Goal: Task Accomplishment & Management: Manage account settings

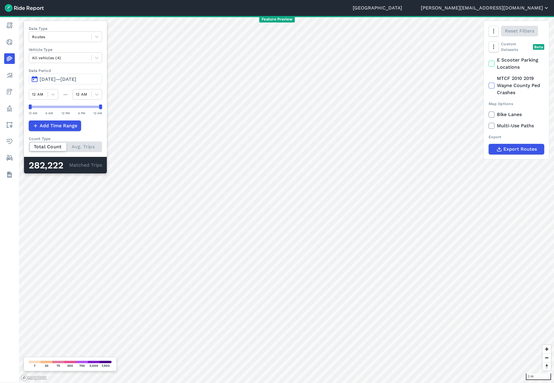
click at [522, 8] on button "[PERSON_NAME][EMAIL_ADDRESS][DOMAIN_NAME]" at bounding box center [485, 7] width 128 height 7
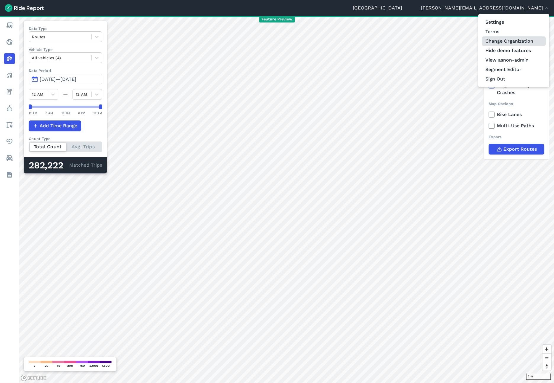
click at [515, 41] on link "Change Organization" at bounding box center [513, 40] width 64 height 9
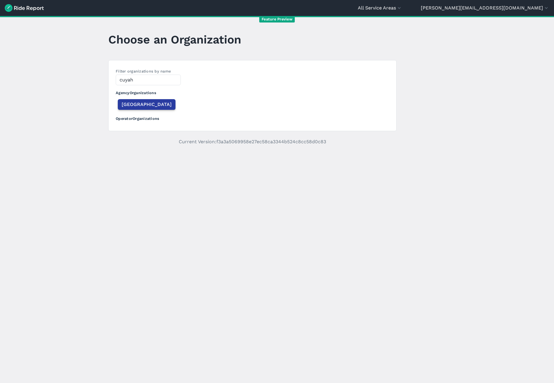
type input "cuyah"
click at [137, 105] on span "[GEOGRAPHIC_DATA]" at bounding box center [147, 104] width 50 height 7
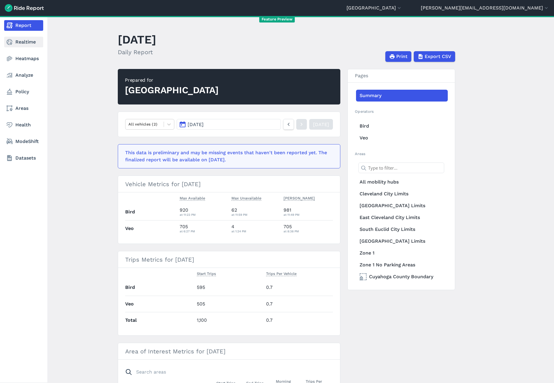
click at [11, 43] on use at bounding box center [10, 42] width 6 height 6
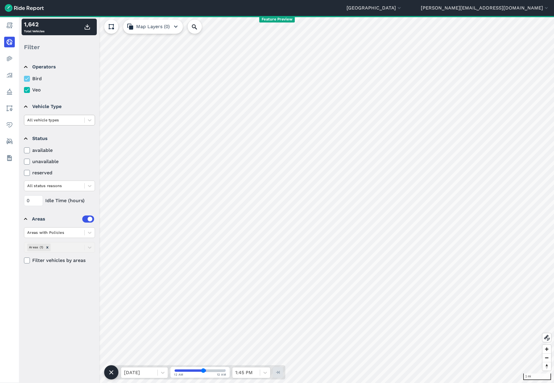
click at [45, 122] on div at bounding box center [54, 120] width 54 height 7
click at [41, 147] on div "scooter" at bounding box center [59, 144] width 71 height 10
click at [43, 120] on div at bounding box center [54, 120] width 54 height 7
click at [61, 166] on div "available unavailable reserved All status reasons" at bounding box center [59, 169] width 71 height 44
click at [39, 150] on label "available" at bounding box center [59, 150] width 71 height 7
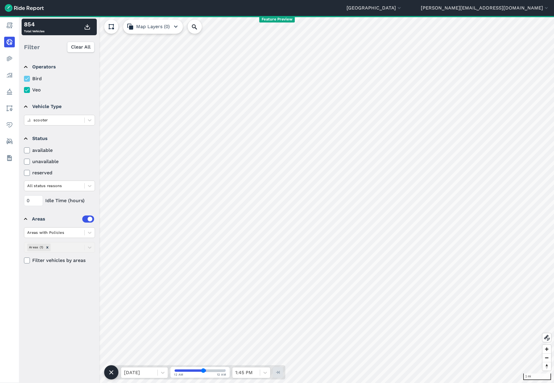
click at [24, 150] on input "available" at bounding box center [24, 149] width 0 height 4
click at [39, 150] on label "available" at bounding box center [59, 150] width 71 height 7
click at [24, 150] on input "available" at bounding box center [24, 149] width 0 height 4
click at [27, 163] on icon at bounding box center [26, 162] width 5 height 6
click at [24, 162] on input "unavailable" at bounding box center [24, 160] width 0 height 4
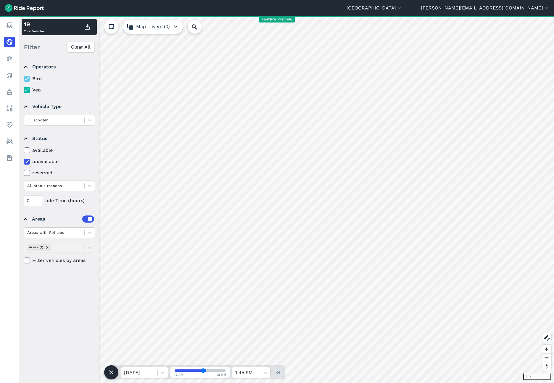
click at [27, 163] on icon at bounding box center [26, 162] width 5 height 6
click at [24, 162] on input "unavailable" at bounding box center [24, 160] width 0 height 4
click at [49, 186] on div at bounding box center [54, 185] width 54 height 7
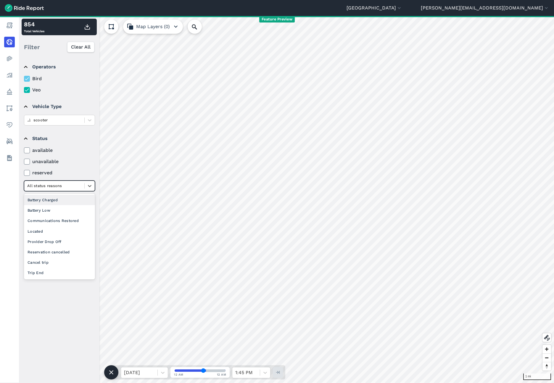
click at [71, 134] on summary "Status" at bounding box center [59, 138] width 70 height 17
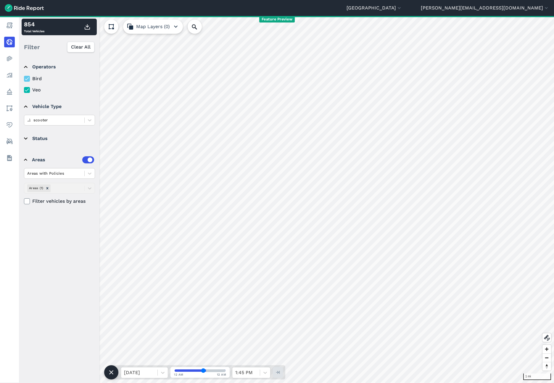
click at [46, 139] on summary "Status" at bounding box center [59, 138] width 70 height 17
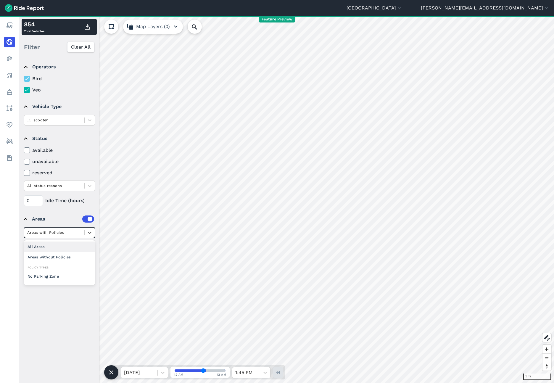
click at [81, 236] on div "Areas with Policies" at bounding box center [54, 232] width 60 height 9
click at [38, 248] on div "All Areas" at bounding box center [59, 246] width 71 height 10
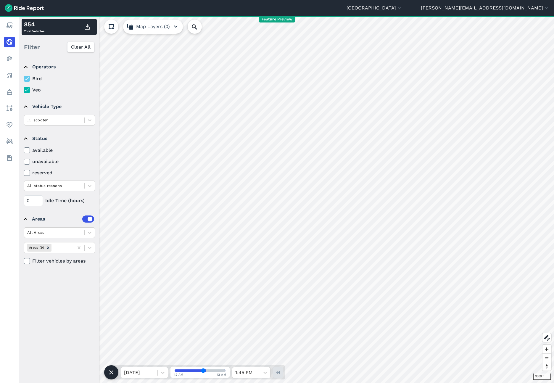
click at [39, 38] on div "Filter Clear All" at bounding box center [59, 47] width 75 height 18
click at [402, 9] on button "[GEOGRAPHIC_DATA]" at bounding box center [374, 7] width 56 height 7
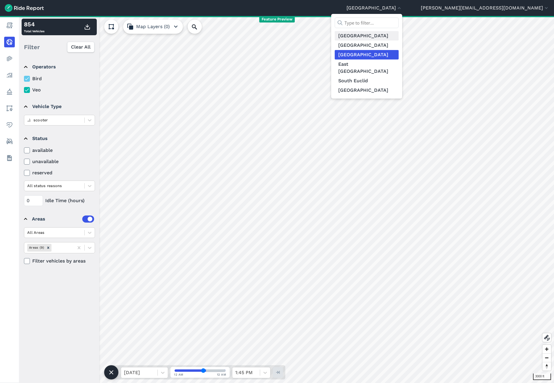
click at [398, 35] on link "[GEOGRAPHIC_DATA]" at bounding box center [366, 35] width 64 height 9
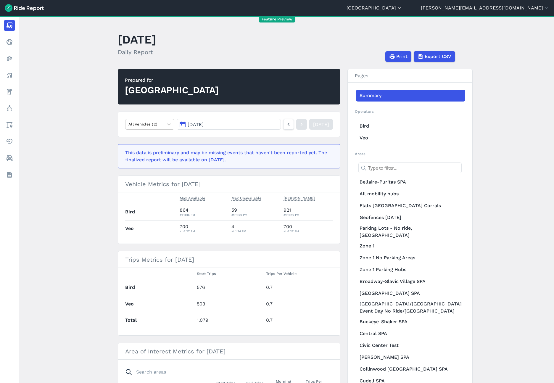
click at [402, 10] on button "[GEOGRAPHIC_DATA]" at bounding box center [374, 7] width 56 height 7
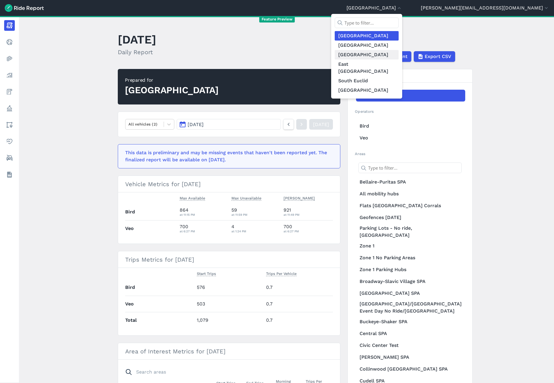
click at [398, 56] on link "[GEOGRAPHIC_DATA]" at bounding box center [366, 54] width 64 height 9
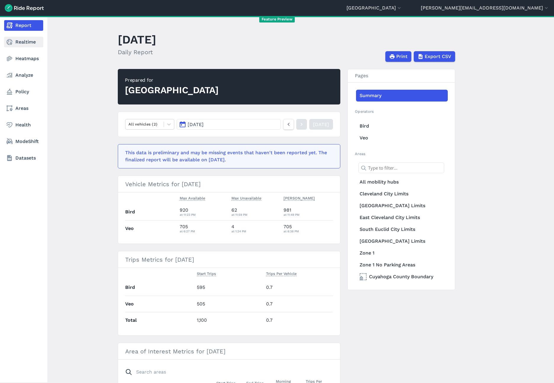
click at [12, 43] on use at bounding box center [10, 42] width 6 height 6
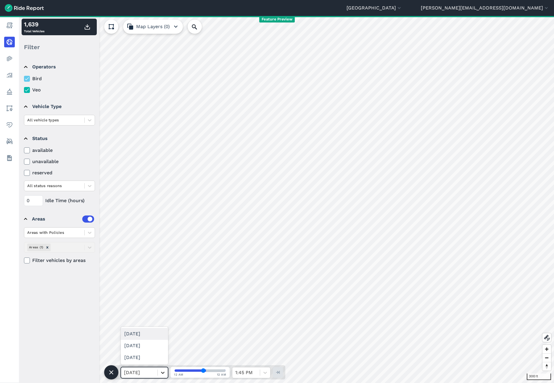
click at [161, 371] on icon at bounding box center [163, 372] width 6 height 6
click at [147, 347] on div "[DATE]" at bounding box center [144, 346] width 47 height 12
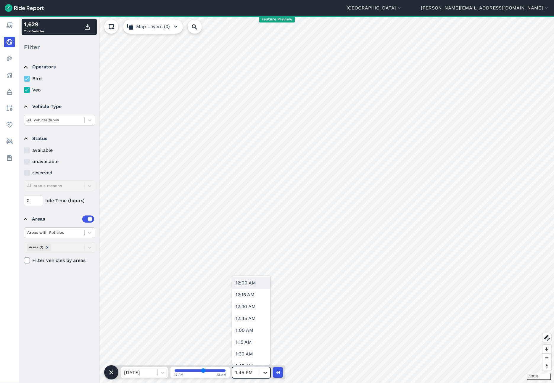
click at [265, 371] on icon at bounding box center [265, 372] width 6 height 6
click at [245, 289] on div "4:30 PM" at bounding box center [251, 286] width 38 height 12
type input "66"
click at [63, 235] on div at bounding box center [54, 232] width 54 height 7
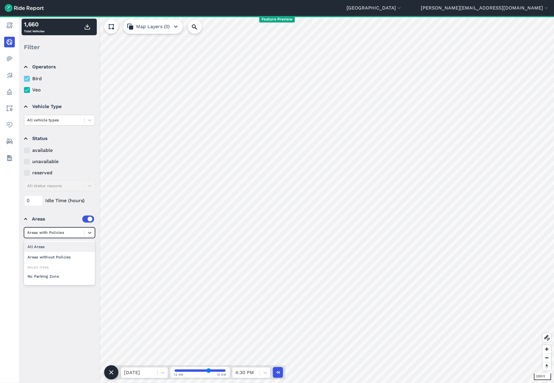
click at [60, 249] on div "All Areas" at bounding box center [59, 246] width 71 height 10
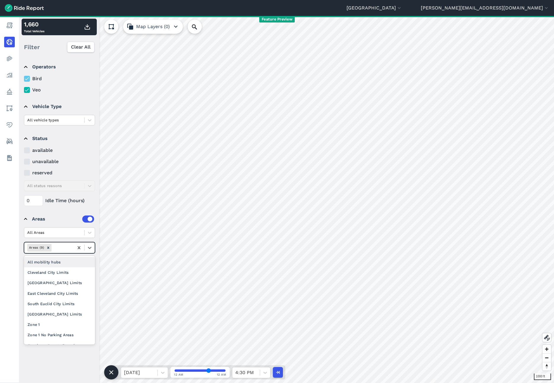
click at [64, 247] on div at bounding box center [62, 247] width 18 height 7
click at [49, 271] on div "Cleveland City Limits" at bounding box center [59, 272] width 71 height 10
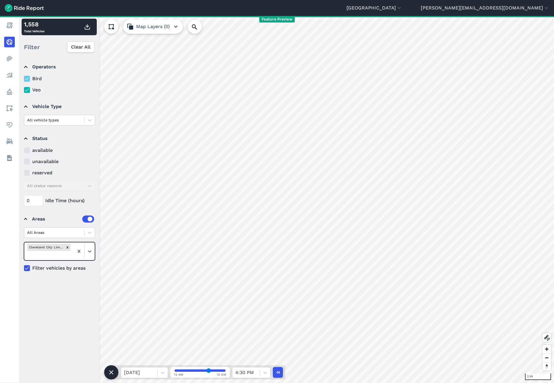
click at [29, 268] on icon at bounding box center [26, 268] width 5 height 6
click at [24, 268] on input "Filter vehicles by areas" at bounding box center [24, 266] width 0 height 4
click at [79, 48] on span "Clear All" at bounding box center [81, 46] width 20 height 7
click at [402, 9] on button "[GEOGRAPHIC_DATA]" at bounding box center [374, 7] width 56 height 7
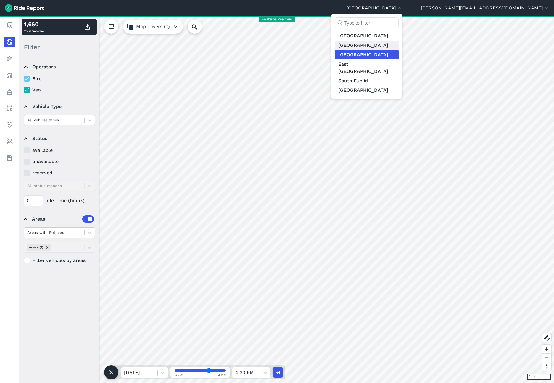
click at [398, 45] on link "[GEOGRAPHIC_DATA]" at bounding box center [366, 45] width 64 height 9
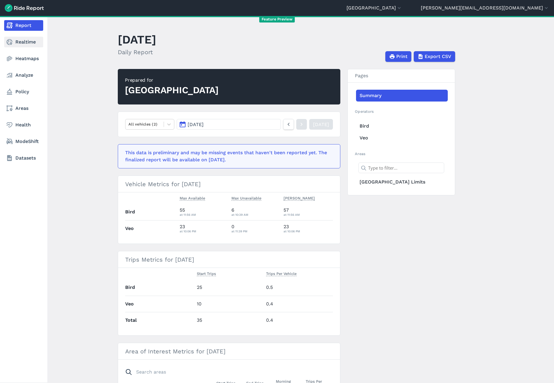
click at [21, 40] on link "Realtime" at bounding box center [23, 42] width 39 height 11
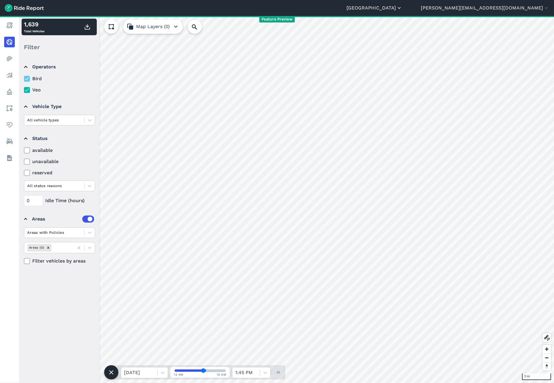
click at [402, 11] on button "[GEOGRAPHIC_DATA]" at bounding box center [374, 7] width 56 height 7
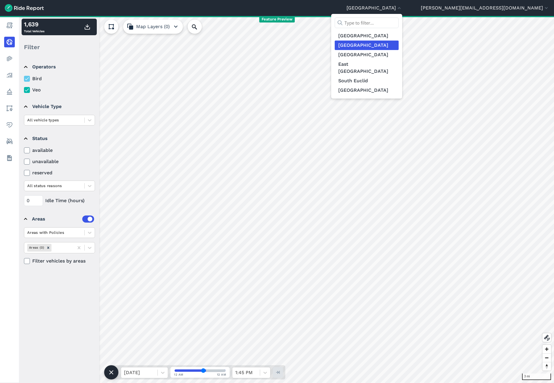
click at [16, 25] on div at bounding box center [277, 191] width 554 height 383
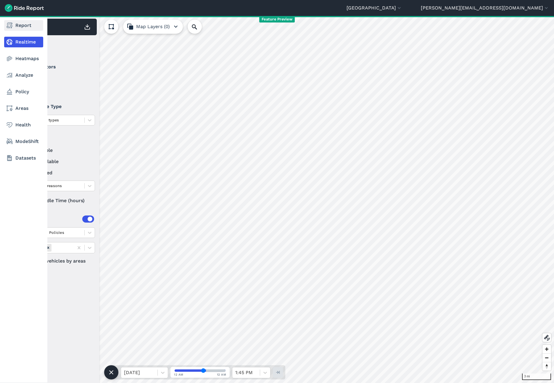
click at [12, 26] on icon at bounding box center [9, 25] width 7 height 7
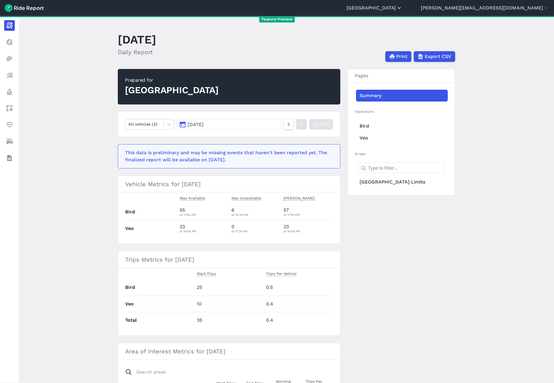
click at [402, 8] on icon "button" at bounding box center [399, 8] width 6 height 6
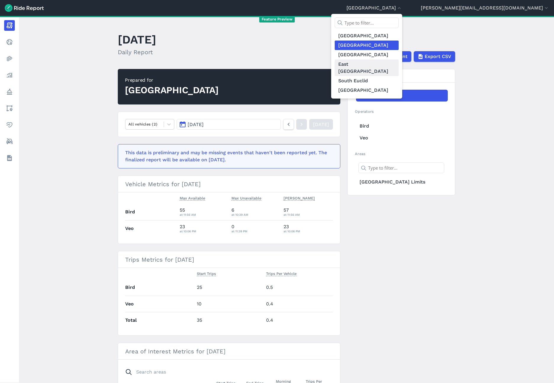
click at [398, 68] on link "East [GEOGRAPHIC_DATA]" at bounding box center [366, 67] width 64 height 17
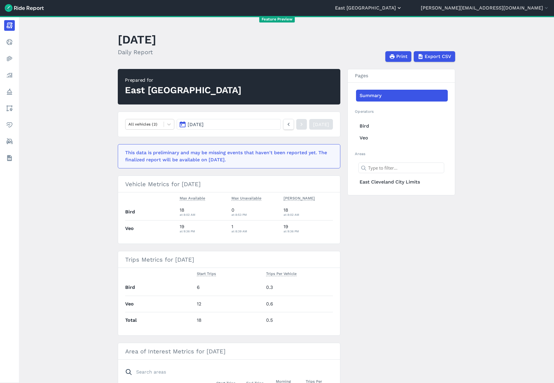
click at [402, 9] on button "East [GEOGRAPHIC_DATA]" at bounding box center [368, 7] width 67 height 7
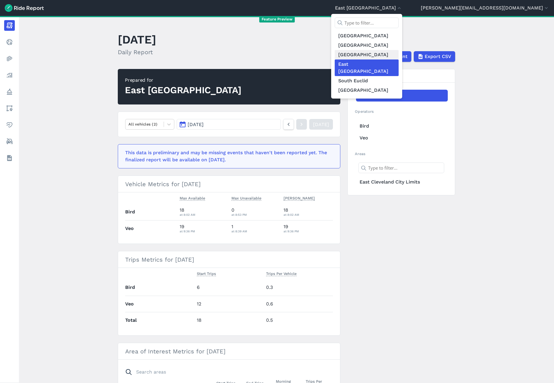
click at [398, 55] on link "[GEOGRAPHIC_DATA]" at bounding box center [366, 54] width 64 height 9
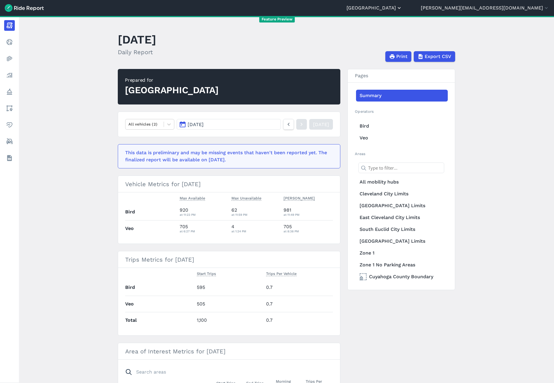
click at [402, 11] on button "[GEOGRAPHIC_DATA]" at bounding box center [374, 7] width 56 height 7
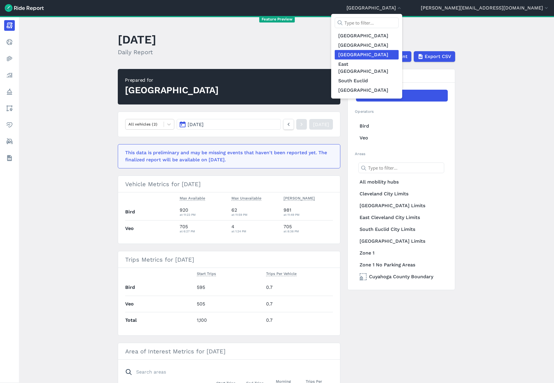
click at [515, 17] on div at bounding box center [277, 191] width 554 height 383
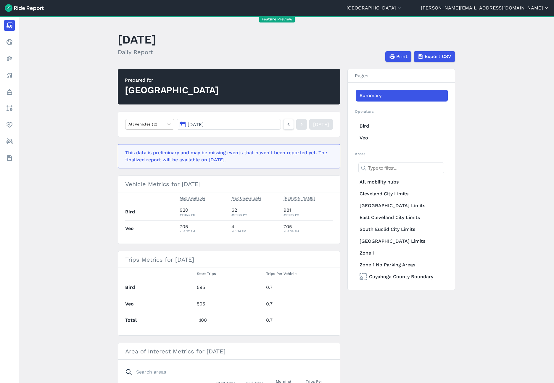
click at [516, 9] on button "[PERSON_NAME][EMAIL_ADDRESS][DOMAIN_NAME]" at bounding box center [485, 7] width 128 height 7
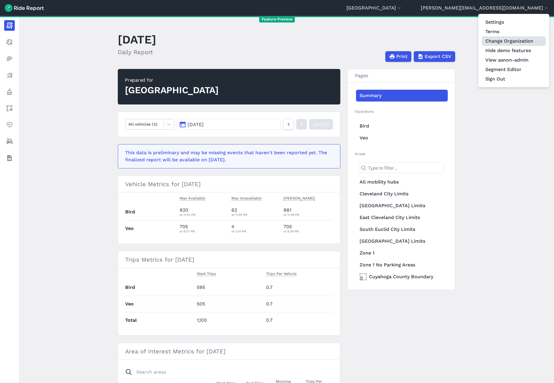
click at [509, 41] on link "Change Organization" at bounding box center [513, 40] width 64 height 9
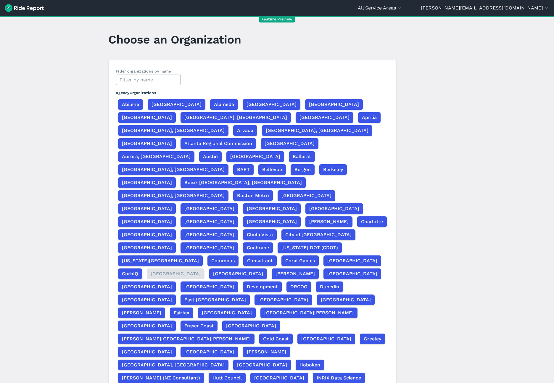
click at [151, 76] on input "text" at bounding box center [148, 80] width 65 height 11
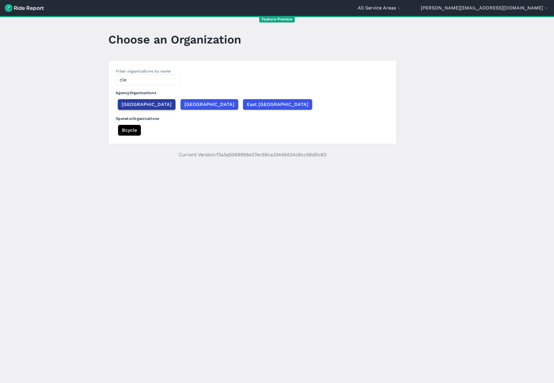
type input "cle"
click at [135, 101] on span "[GEOGRAPHIC_DATA]" at bounding box center [147, 104] width 50 height 7
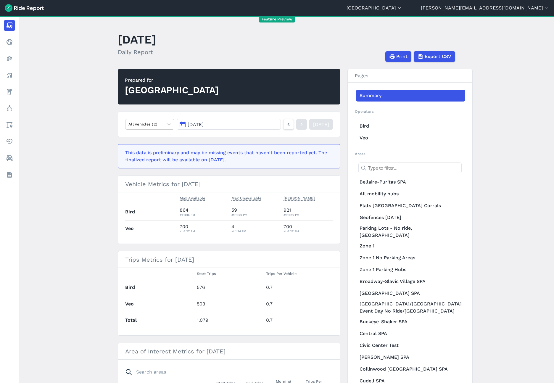
click at [402, 11] on button "[GEOGRAPHIC_DATA]" at bounding box center [374, 7] width 56 height 7
click at [503, 20] on div at bounding box center [277, 191] width 554 height 383
click at [516, 7] on button "[PERSON_NAME][EMAIL_ADDRESS][DOMAIN_NAME]" at bounding box center [485, 7] width 128 height 7
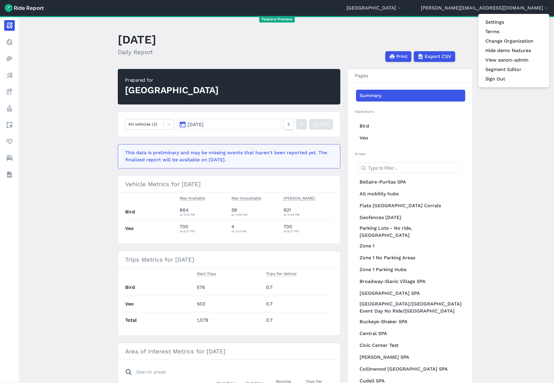
click at [468, 4] on div at bounding box center [277, 191] width 554 height 383
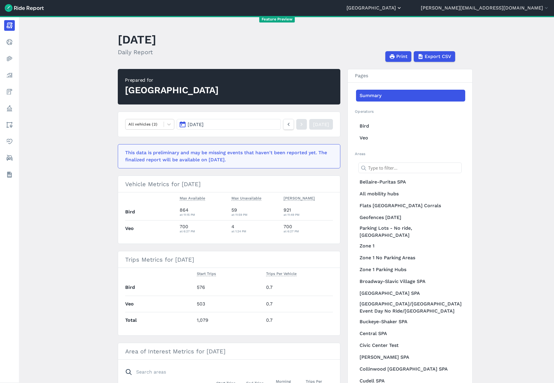
click at [402, 5] on button "[GEOGRAPHIC_DATA]" at bounding box center [374, 7] width 56 height 7
click at [398, 46] on link "[GEOGRAPHIC_DATA]" at bounding box center [366, 45] width 64 height 9
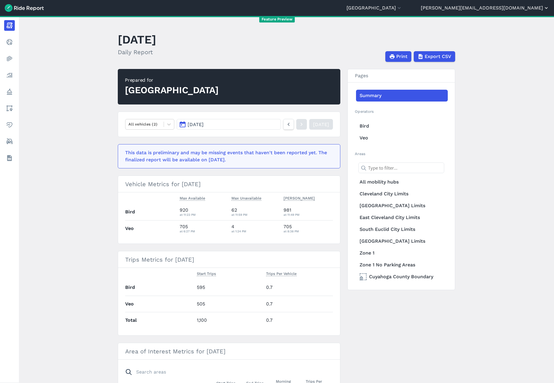
click at [511, 7] on button "[PERSON_NAME][EMAIL_ADDRESS][DOMAIN_NAME]" at bounding box center [485, 7] width 128 height 7
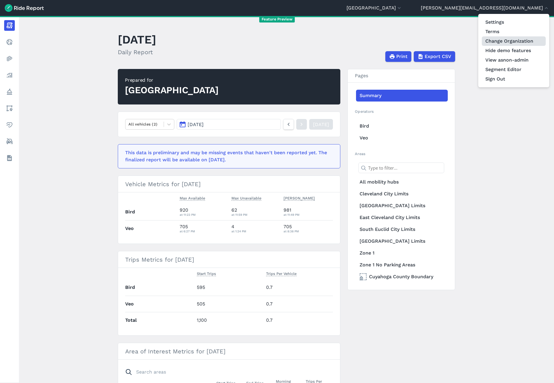
click at [509, 40] on link "Change Organization" at bounding box center [513, 40] width 64 height 9
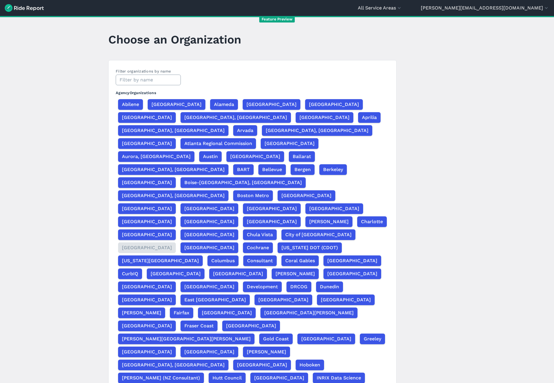
click at [129, 80] on input "text" at bounding box center [148, 80] width 65 height 11
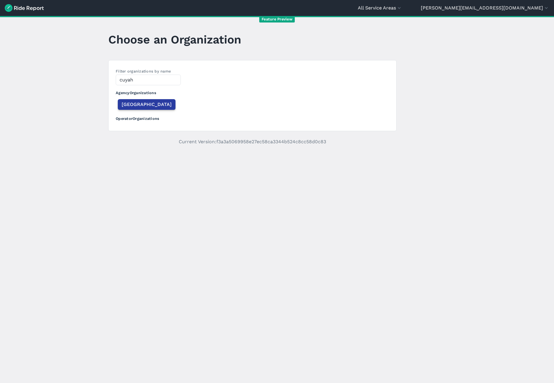
type input "cuyah"
click at [127, 106] on span "[GEOGRAPHIC_DATA]" at bounding box center [147, 104] width 50 height 7
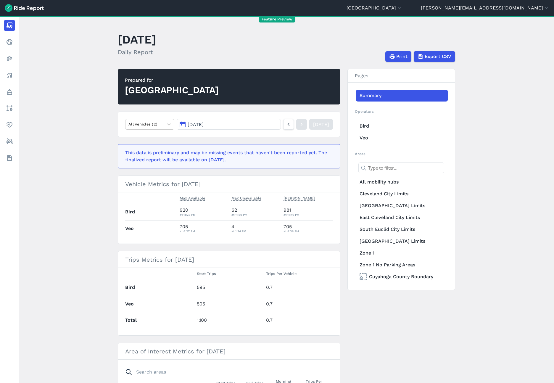
click at [196, 125] on span "[DATE]" at bounding box center [196, 125] width 16 height 6
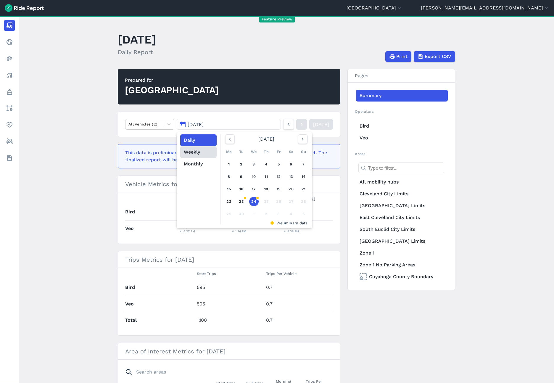
click at [194, 155] on button "Weekly" at bounding box center [198, 152] width 36 height 12
click at [242, 191] on div "16" at bounding box center [241, 188] width 9 height 9
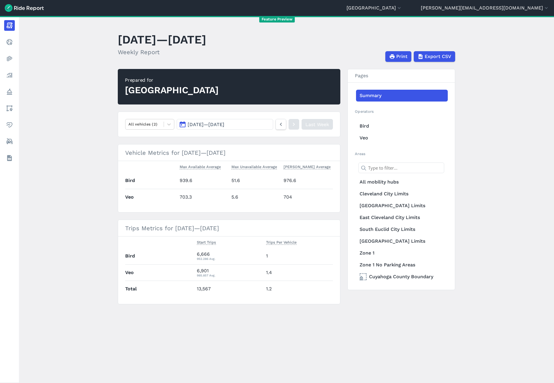
click at [224, 125] on span "[DATE] — [DATE]" at bounding box center [206, 125] width 37 height 6
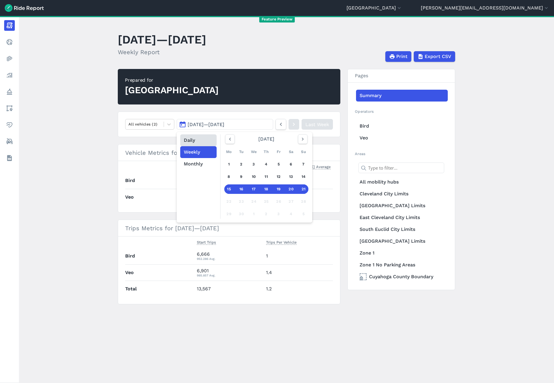
click at [191, 137] on button "Daily" at bounding box center [198, 140] width 36 height 12
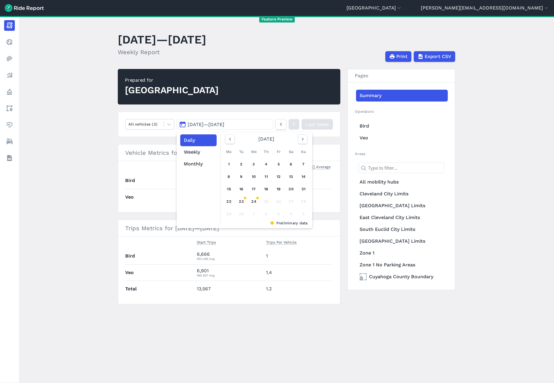
click at [82, 169] on main "[DATE]—[DATE] Weekly Report Print Export CSV Prepared for Cuyahoga County All v…" at bounding box center [286, 199] width 535 height 367
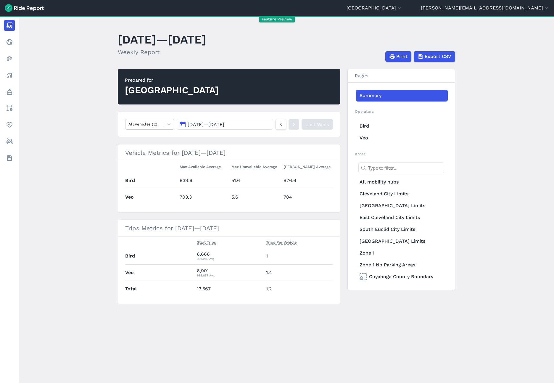
click at [217, 122] on span "[DATE] — [DATE]" at bounding box center [206, 125] width 37 height 6
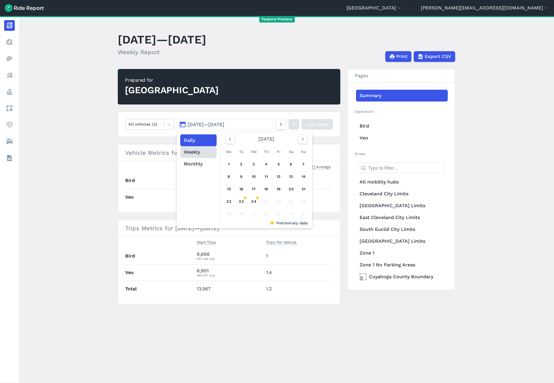
click at [191, 154] on button "Weekly" at bounding box center [198, 152] width 36 height 12
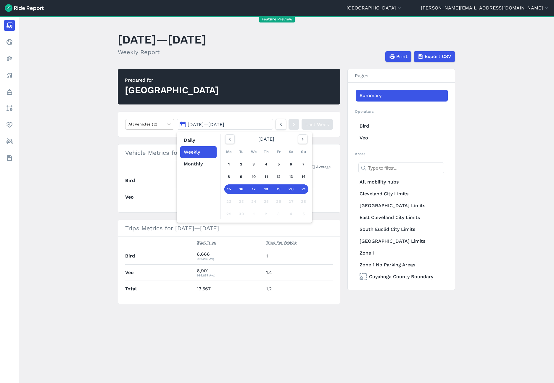
click at [239, 189] on div "16" at bounding box center [241, 188] width 9 height 9
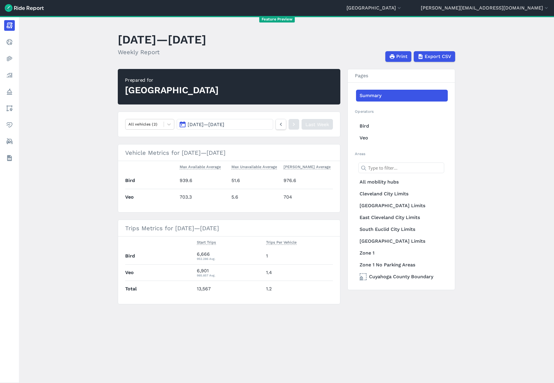
click at [187, 121] on button "[DATE] — [DATE]" at bounding box center [225, 124] width 96 height 11
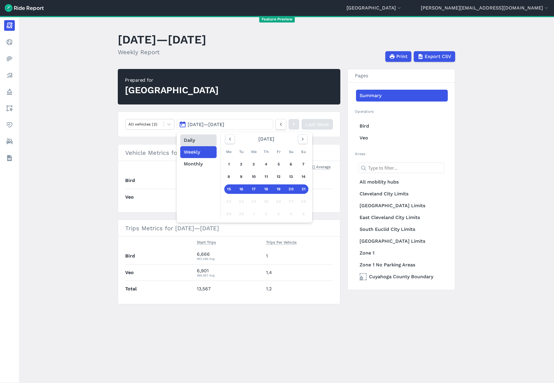
click at [190, 143] on button "Daily" at bounding box center [198, 140] width 36 height 12
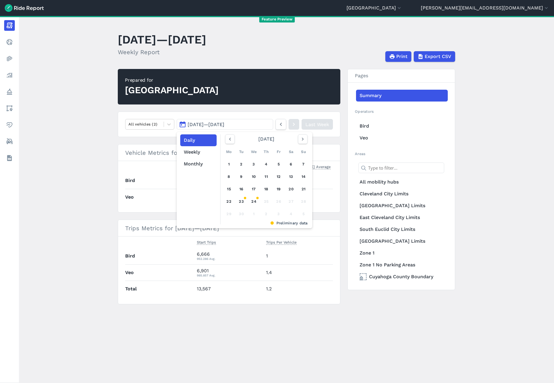
click at [159, 140] on article "Prepared for Cuyahoga County All vehicles (2) [DATE] — [DATE] Daily Weekly Mont…" at bounding box center [229, 186] width 222 height 235
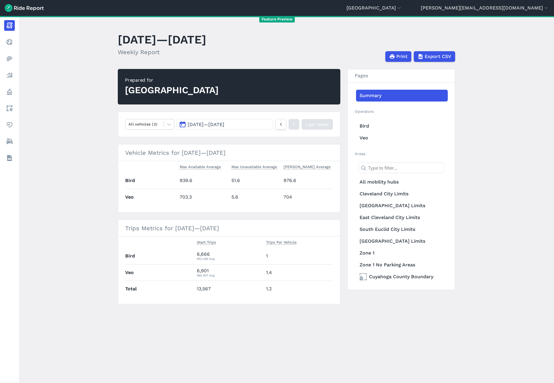
click at [262, 127] on button "[DATE] — [DATE]" at bounding box center [225, 124] width 96 height 11
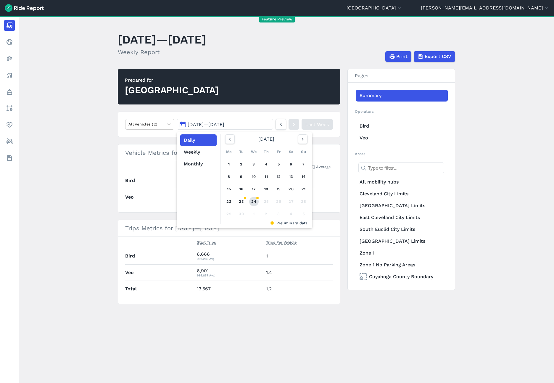
click at [251, 204] on link "24" at bounding box center [253, 201] width 9 height 9
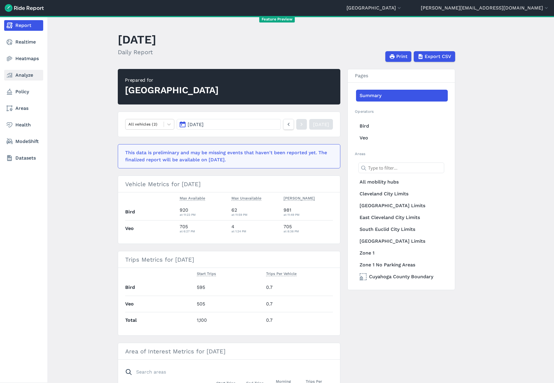
click at [25, 76] on link "Analyze" at bounding box center [23, 75] width 39 height 11
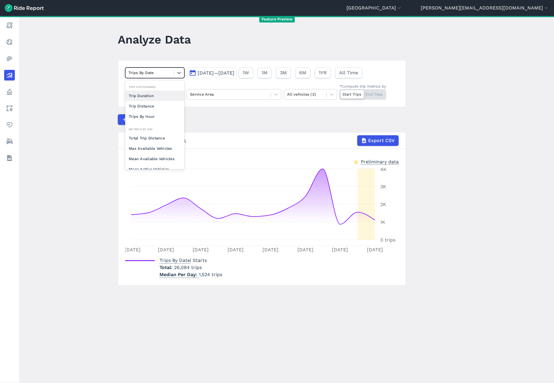
click at [148, 75] on div at bounding box center [149, 72] width 42 height 7
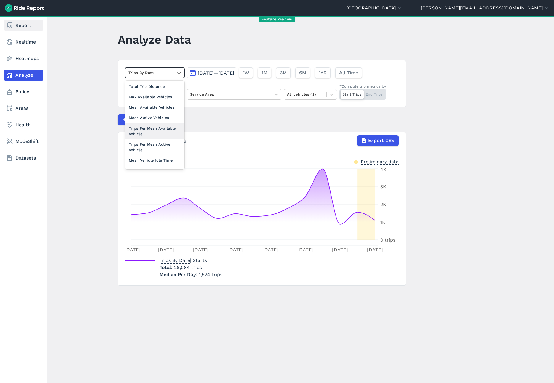
click at [21, 28] on link "Report" at bounding box center [23, 25] width 39 height 11
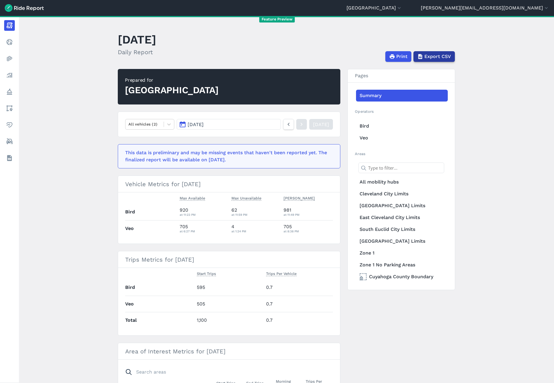
click at [439, 55] on span "Export CSV" at bounding box center [437, 56] width 27 height 7
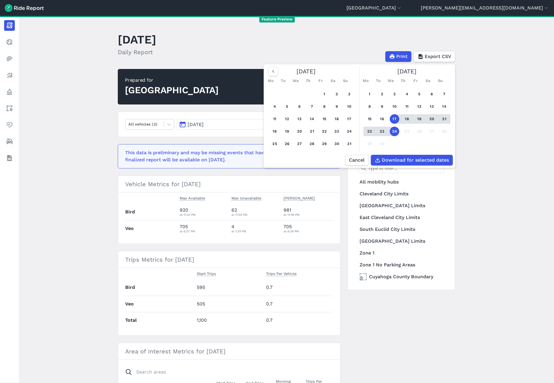
click at [479, 124] on main "[DATE] Daily Report Print Export CSV [DATE] Mo Tu We Th Fr Sa Su 1 2 3 4 5 6 7 …" at bounding box center [286, 199] width 535 height 367
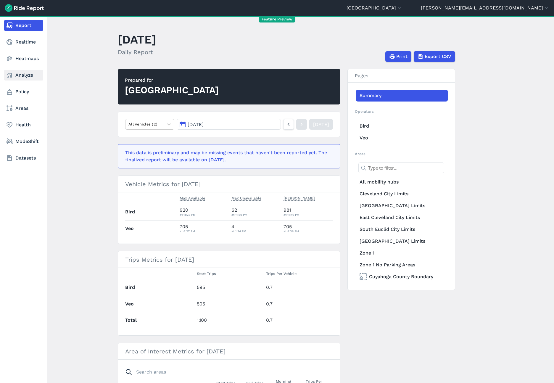
click at [17, 73] on link "Analyze" at bounding box center [23, 75] width 39 height 11
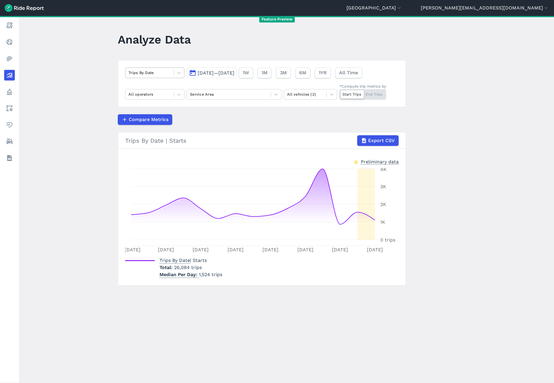
click at [148, 75] on div at bounding box center [149, 72] width 42 height 7
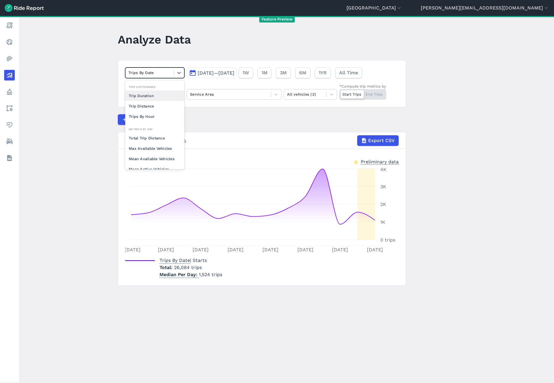
click at [216, 59] on main "Analyze Data option Trip Duration focused, 0 of 2. 10 results available. Use Up…" at bounding box center [286, 199] width 535 height 367
click at [176, 73] on icon at bounding box center [179, 73] width 6 height 6
click at [152, 117] on div "Trips By Hour" at bounding box center [154, 116] width 59 height 10
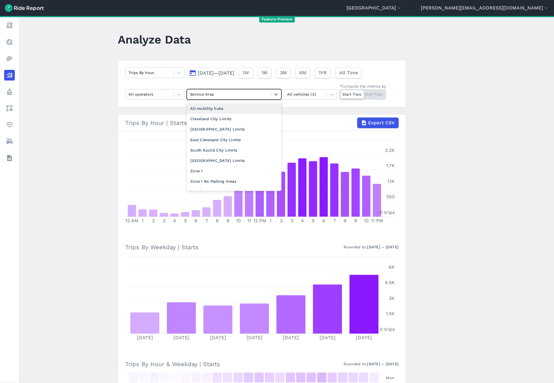
click at [225, 96] on div at bounding box center [229, 94] width 78 height 7
click at [224, 131] on div "[GEOGRAPHIC_DATA] Limits" at bounding box center [234, 129] width 95 height 10
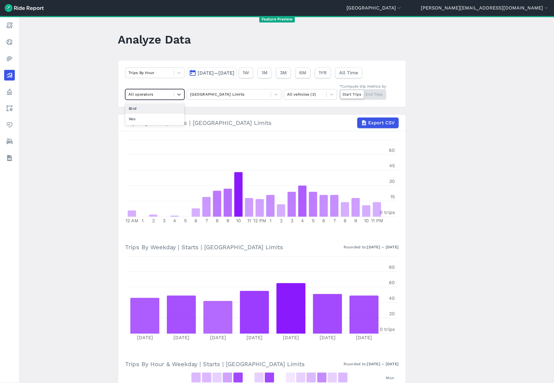
click at [158, 93] on div at bounding box center [149, 94] width 42 height 7
click at [152, 111] on div "Bird" at bounding box center [154, 108] width 59 height 10
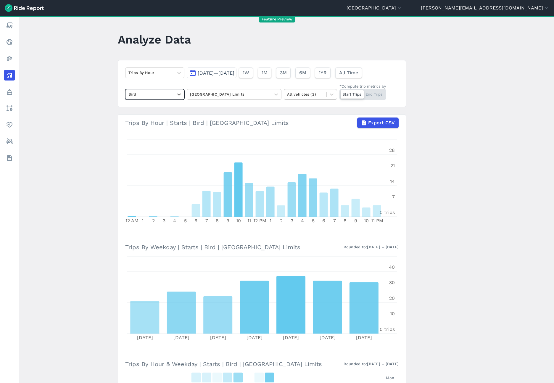
click at [306, 95] on div at bounding box center [305, 94] width 36 height 7
click at [307, 121] on div "Scooters" at bounding box center [310, 119] width 53 height 10
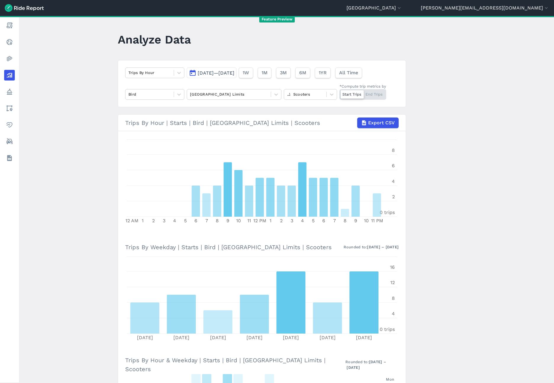
click at [374, 96] on div "Start Trips End Trips" at bounding box center [362, 94] width 47 height 11
click at [339, 93] on input "*Compute trip metrics by Start Trips End Trips" at bounding box center [339, 91] width 0 height 4
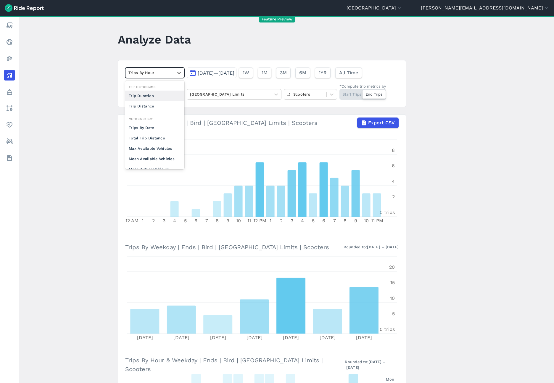
click at [170, 74] on div "Trips By Hour" at bounding box center [149, 72] width 48 height 9
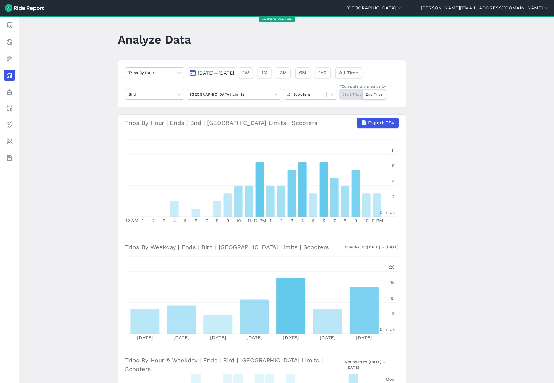
click at [168, 56] on main "Analyze Data Trips By Hour [DATE]—[DATE] 1W 1M 3M 6M 1YR All Time Bird [GEOGRAP…" at bounding box center [286, 199] width 535 height 367
click at [140, 73] on div at bounding box center [149, 72] width 42 height 7
click at [146, 103] on div "Trip Distance" at bounding box center [154, 106] width 59 height 10
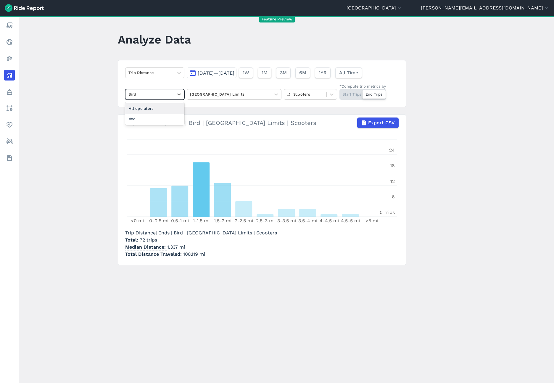
click at [152, 93] on div at bounding box center [149, 94] width 42 height 7
click at [80, 98] on main "Analyze Data Trip Distance [DATE]—[DATE] 1W 1M 3M 6M 1YR All Time Bird [GEOGRAP…" at bounding box center [286, 199] width 535 height 367
click at [157, 94] on div at bounding box center [149, 94] width 42 height 7
click at [152, 110] on div "All operators" at bounding box center [154, 108] width 59 height 10
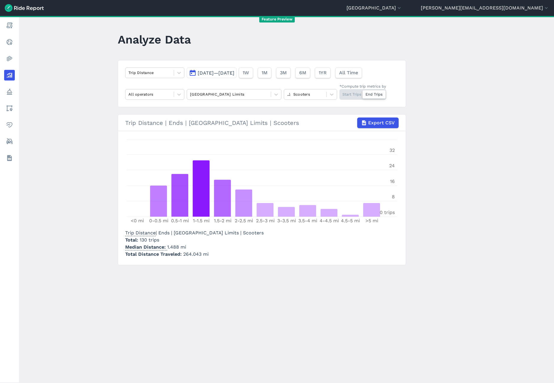
click at [352, 96] on div "Start Trips End Trips" at bounding box center [362, 94] width 47 height 11
click at [339, 93] on input "*Compute trip metrics by Start Trips End Trips" at bounding box center [339, 91] width 0 height 4
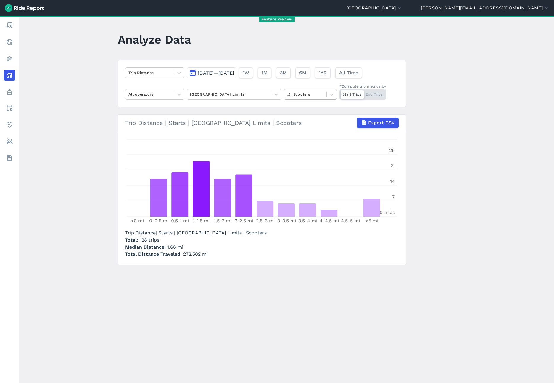
click at [303, 90] on div "Scooters" at bounding box center [305, 94] width 42 height 9
click at [303, 110] on div "All vehicles (2)" at bounding box center [310, 108] width 53 height 10
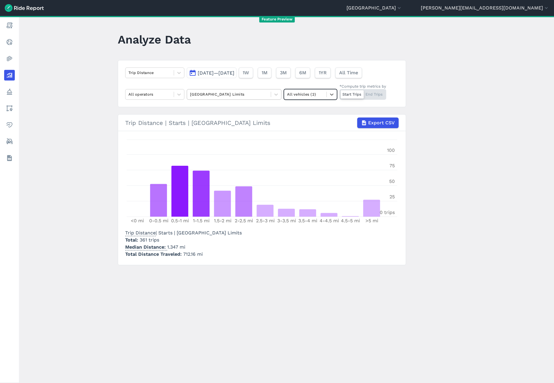
click at [225, 96] on div at bounding box center [229, 94] width 78 height 7
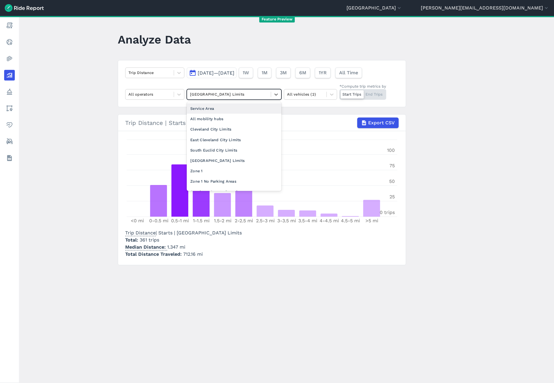
click at [188, 85] on div "Trip Distance [DATE]—[DATE] 1W 1M 3M 6M 1YR All Time All operators option Servi…" at bounding box center [262, 83] width 288 height 47
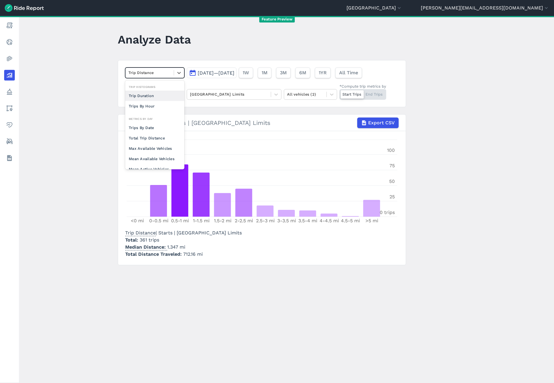
click at [137, 71] on div at bounding box center [149, 72] width 42 height 7
click at [147, 137] on div "Total Trip Distance" at bounding box center [154, 138] width 59 height 10
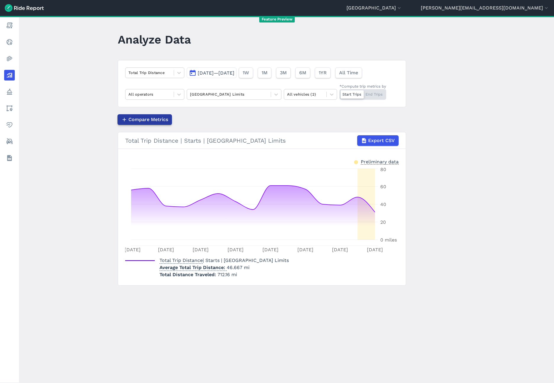
click at [145, 115] on button "Compare Metrics" at bounding box center [144, 119] width 54 height 11
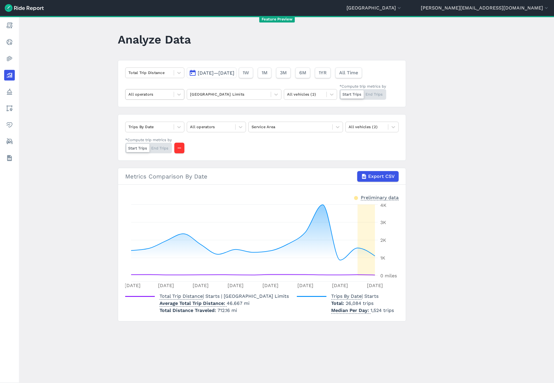
click at [151, 93] on div at bounding box center [149, 94] width 42 height 7
click at [146, 109] on div "Bird" at bounding box center [154, 108] width 59 height 10
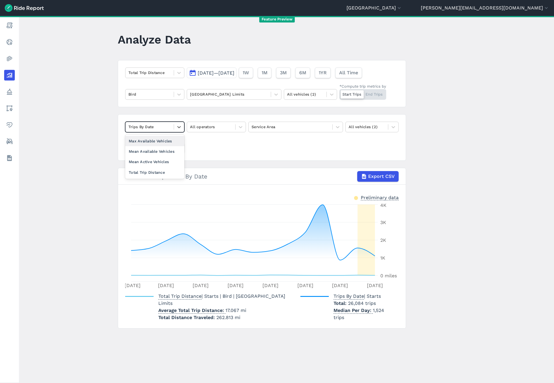
click at [146, 126] on div at bounding box center [149, 126] width 42 height 7
click at [153, 175] on div "Total Trip Distance" at bounding box center [154, 172] width 59 height 10
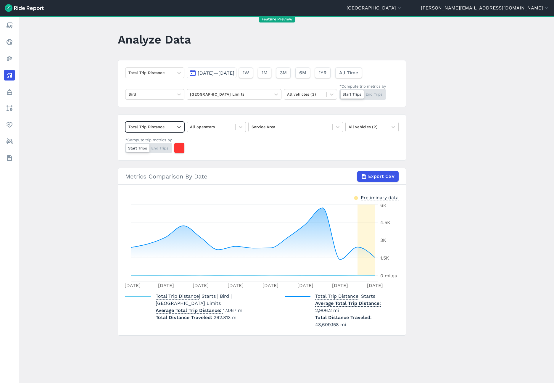
click at [227, 124] on div at bounding box center [211, 126] width 42 height 7
click at [223, 152] on div "Veo" at bounding box center [216, 151] width 59 height 10
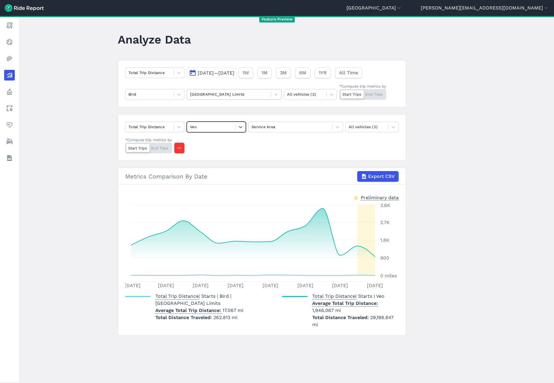
click at [254, 92] on div at bounding box center [229, 94] width 78 height 7
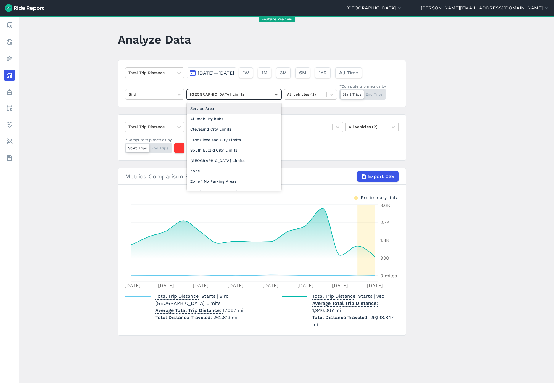
click at [240, 108] on div "Service Area" at bounding box center [234, 108] width 95 height 10
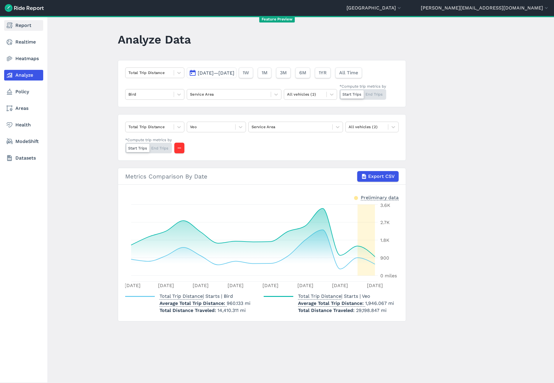
click at [15, 26] on link "Report" at bounding box center [23, 25] width 39 height 11
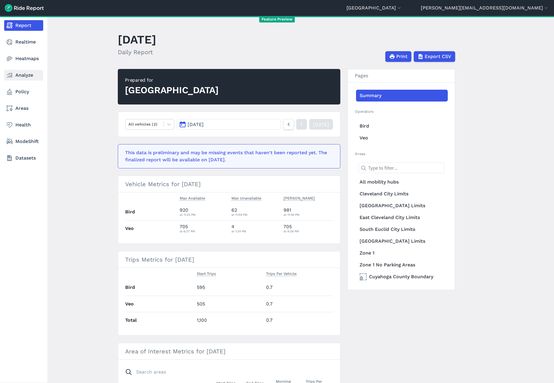
click at [21, 77] on link "Analyze" at bounding box center [23, 75] width 39 height 11
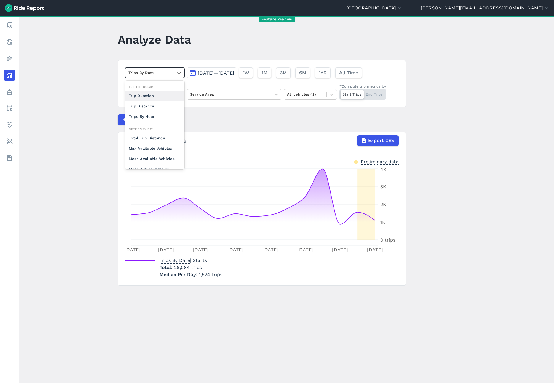
click at [144, 74] on div at bounding box center [149, 72] width 42 height 7
click at [149, 141] on div "Total Trip Distance" at bounding box center [154, 138] width 59 height 10
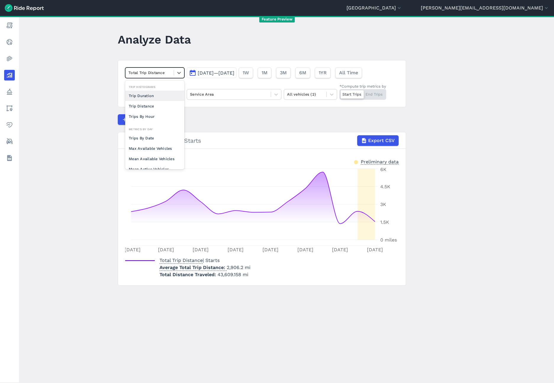
click at [146, 74] on div at bounding box center [149, 72] width 42 height 7
click at [154, 149] on div "Max Available Vehicles" at bounding box center [154, 148] width 59 height 10
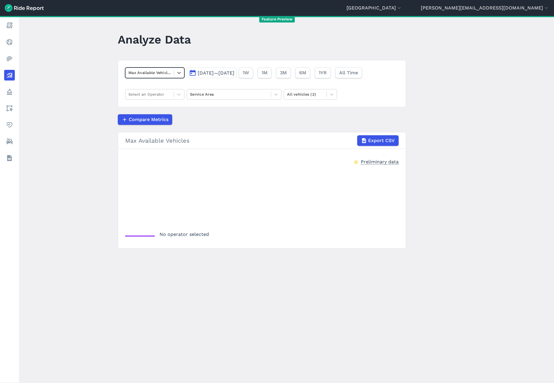
click at [146, 73] on div at bounding box center [149, 72] width 42 height 7
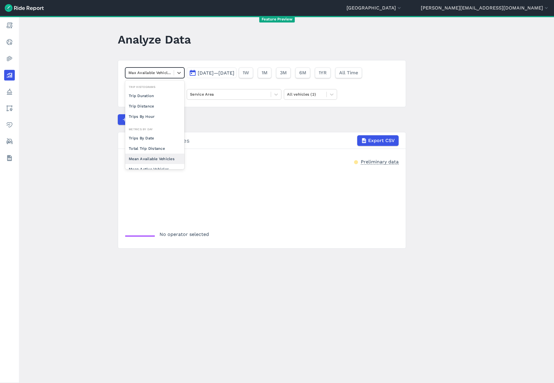
click at [157, 161] on div "Mean Available Vehicles" at bounding box center [154, 158] width 59 height 10
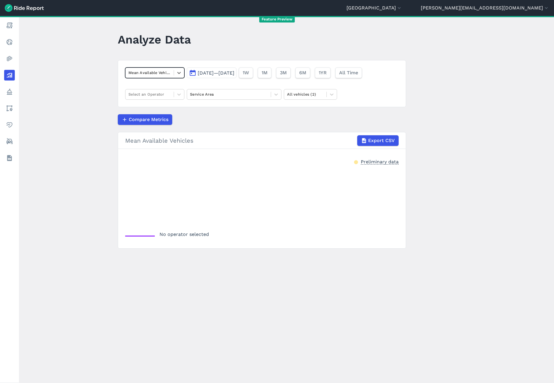
click at [140, 71] on div at bounding box center [149, 72] width 42 height 7
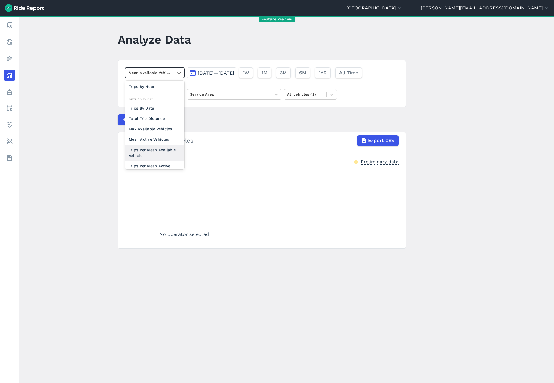
click at [151, 145] on div "Trips Per Mean Available Vehicle" at bounding box center [154, 153] width 59 height 16
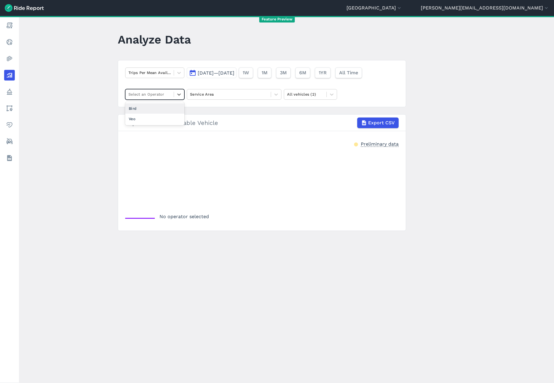
click at [150, 96] on div at bounding box center [149, 94] width 42 height 7
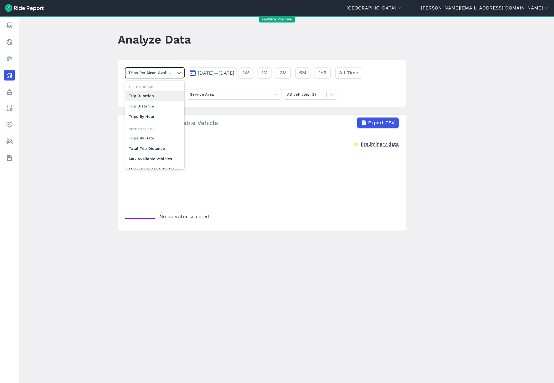
click at [148, 75] on div at bounding box center [149, 72] width 42 height 7
click at [162, 158] on div "Max Available Vehicles" at bounding box center [154, 158] width 59 height 10
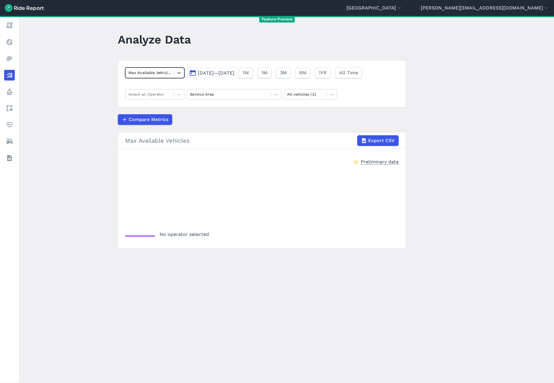
click at [159, 72] on div at bounding box center [149, 72] width 42 height 7
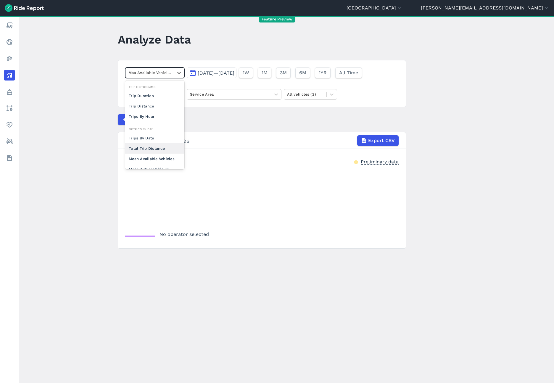
scroll to position [51, 0]
click at [144, 83] on div "Trips By Date" at bounding box center [154, 86] width 59 height 10
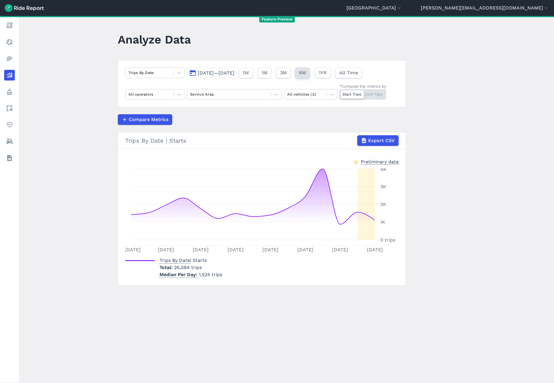
click at [306, 76] on span "6M" at bounding box center [302, 72] width 7 height 7
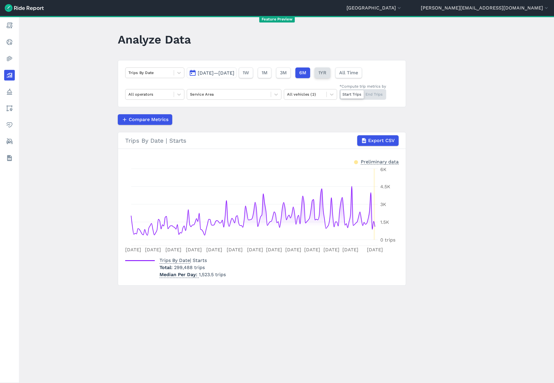
click at [326, 72] on span "1YR" at bounding box center [322, 72] width 8 height 7
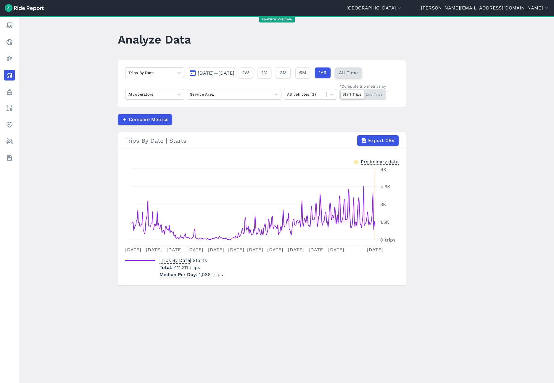
click at [358, 70] on span "All Time" at bounding box center [348, 72] width 19 height 7
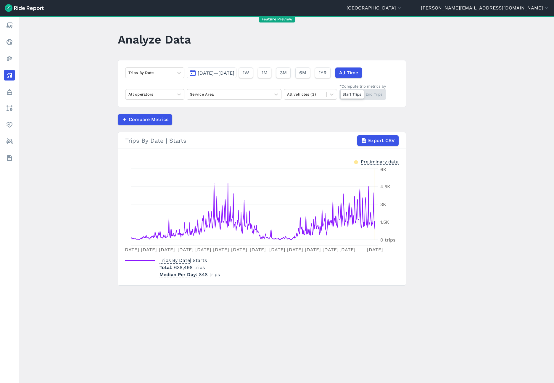
click at [70, 68] on main "Analyze Data Trips By Date [DATE]—[DATE] 1W 1M 3M 6M 1YR All Time All operators…" at bounding box center [286, 199] width 535 height 367
click at [25, 49] on main "Analyze Data Trips By Date [DATE]—[DATE] 1W 1M 3M 6M 1YR All Time All operators…" at bounding box center [286, 199] width 535 height 367
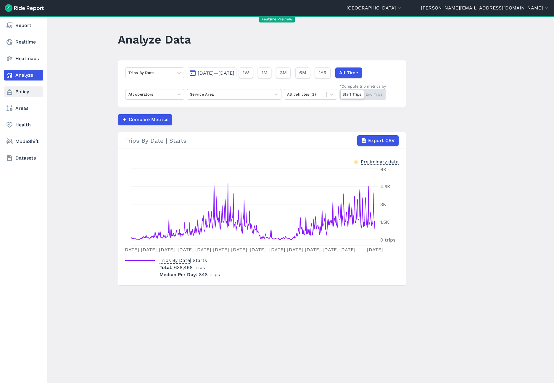
click at [26, 96] on link "Policy" at bounding box center [23, 91] width 39 height 11
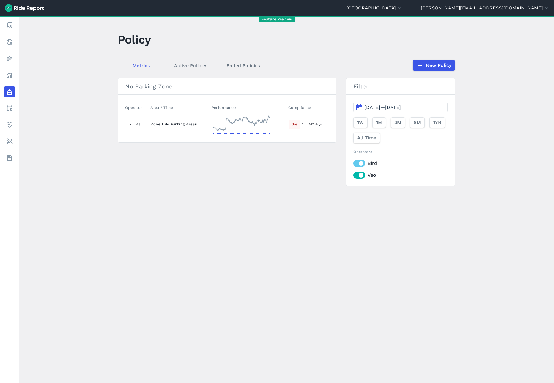
click at [180, 127] on td "Zone 1 No Parking Areas" at bounding box center [178, 124] width 61 height 22
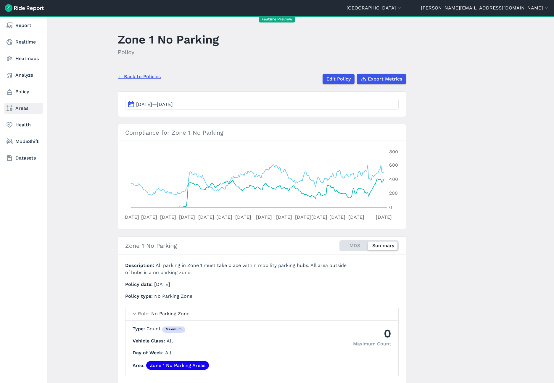
click at [8, 105] on icon at bounding box center [9, 108] width 7 height 7
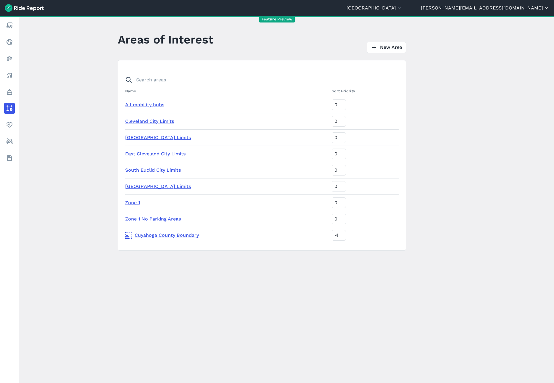
click at [523, 9] on button "[PERSON_NAME][EMAIL_ADDRESS][DOMAIN_NAME]" at bounding box center [485, 7] width 128 height 7
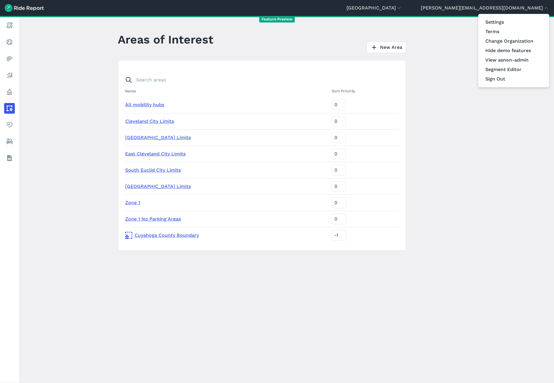
click at [450, 38] on div at bounding box center [277, 191] width 554 height 383
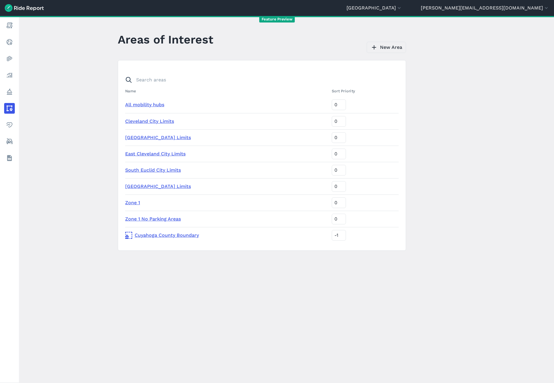
click at [393, 49] on link "New Area" at bounding box center [385, 47] width 39 height 11
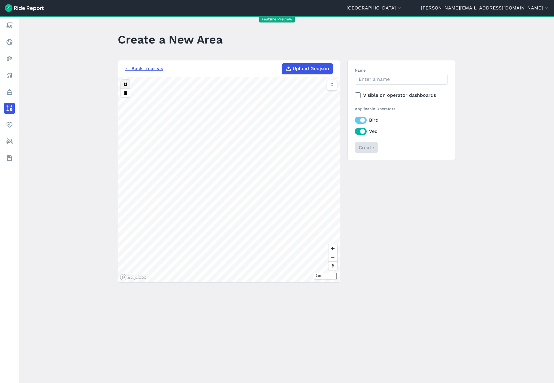
click at [123, 83] on button at bounding box center [125, 84] width 9 height 9
click at [384, 77] on input "Name" at bounding box center [401, 79] width 93 height 11
click at [369, 90] on div "Name Visible on operator dashboards Applicable Operators Bird Veo Create" at bounding box center [401, 109] width 93 height 85
click at [369, 148] on div "Create" at bounding box center [401, 147] width 93 height 11
click at [373, 76] on input "Name" at bounding box center [401, 79] width 93 height 11
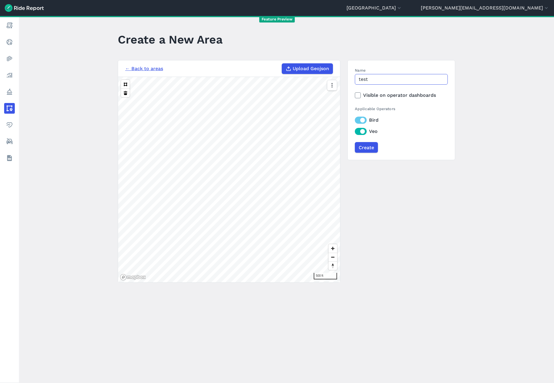
type input "test"
click at [367, 95] on label "Visible on operator dashboards" at bounding box center [401, 95] width 93 height 7
click at [355, 95] on input "Visible on operator dashboards" at bounding box center [355, 94] width 0 height 4
click at [363, 147] on input "Create" at bounding box center [365, 147] width 23 height 11
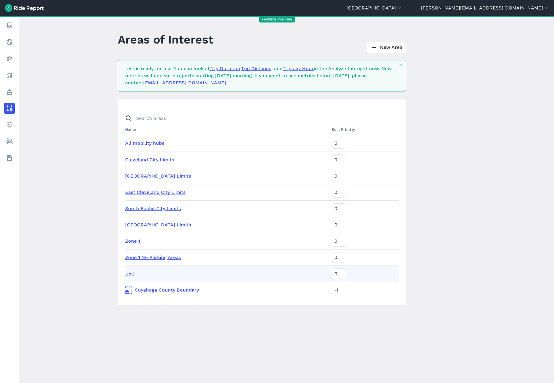
click at [142, 159] on link "Cleveland City Limits" at bounding box center [149, 160] width 49 height 6
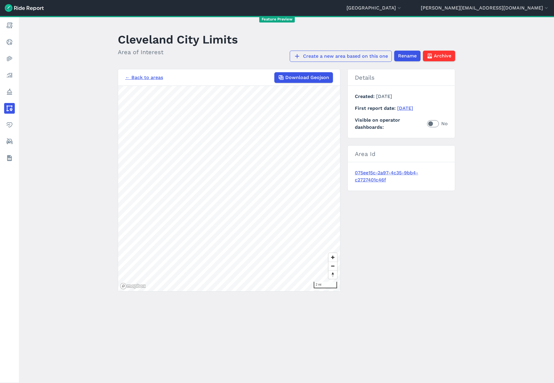
click at [324, 58] on link "Create a new area based on this one" at bounding box center [341, 56] width 102 height 11
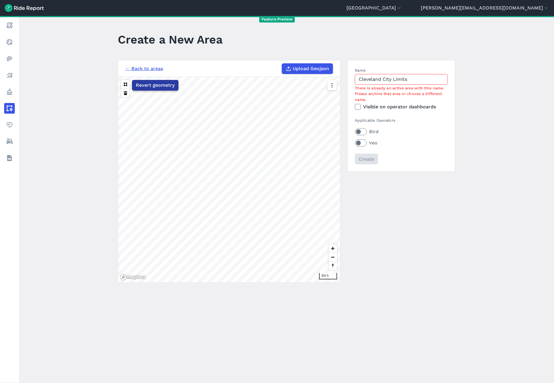
click at [144, 90] on button "Revert geometry" at bounding box center [155, 85] width 46 height 11
click at [123, 95] on button at bounding box center [125, 92] width 9 height 9
click at [124, 93] on button at bounding box center [125, 92] width 9 height 9
click at [123, 93] on button at bounding box center [125, 92] width 9 height 9
click at [146, 68] on link "← Back to areas" at bounding box center [144, 68] width 38 height 7
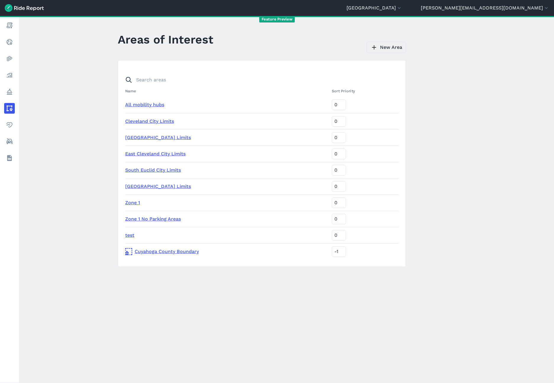
click at [382, 52] on link "New Area" at bounding box center [385, 47] width 39 height 11
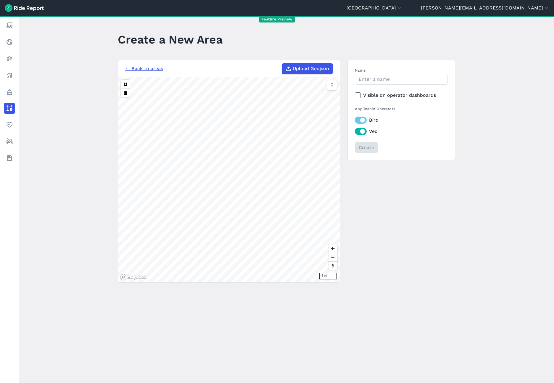
click at [302, 69] on span "Upload Geojson" at bounding box center [310, 68] width 36 height 7
click at [282, 64] on input "Upload Geojson" at bounding box center [282, 63] width 0 height 0
click at [138, 67] on link "← Back to areas" at bounding box center [144, 68] width 38 height 7
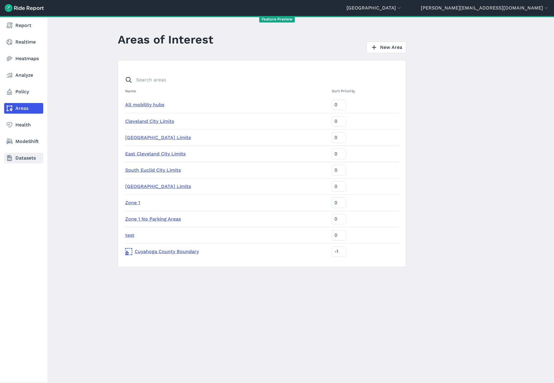
click at [32, 159] on link "Datasets" at bounding box center [23, 158] width 39 height 11
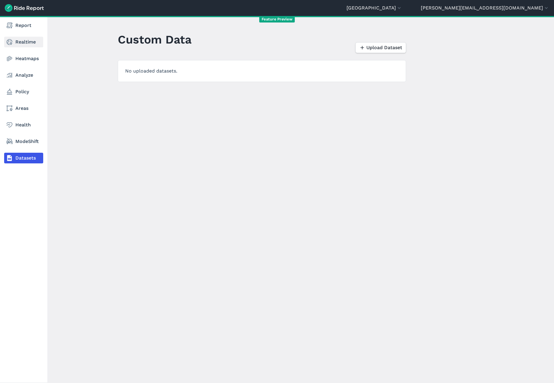
click at [27, 40] on link "Realtime" at bounding box center [23, 42] width 39 height 11
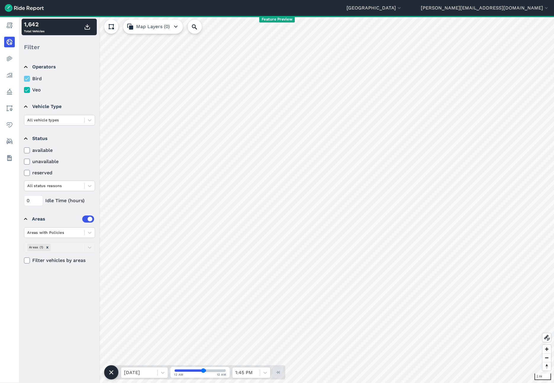
click at [179, 26] on icon "button" at bounding box center [175, 26] width 7 height 7
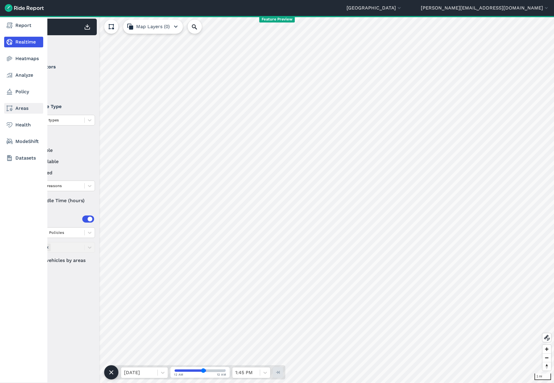
click at [19, 111] on link "Areas" at bounding box center [23, 108] width 39 height 11
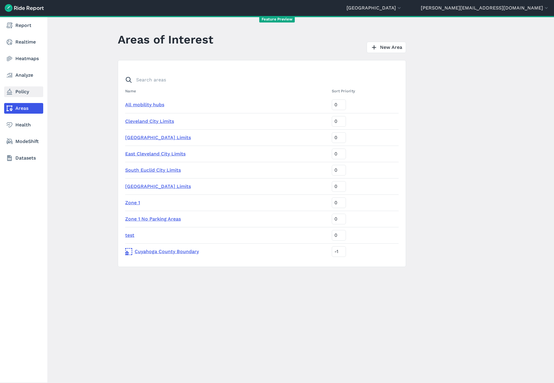
click at [19, 92] on link "Policy" at bounding box center [23, 91] width 39 height 11
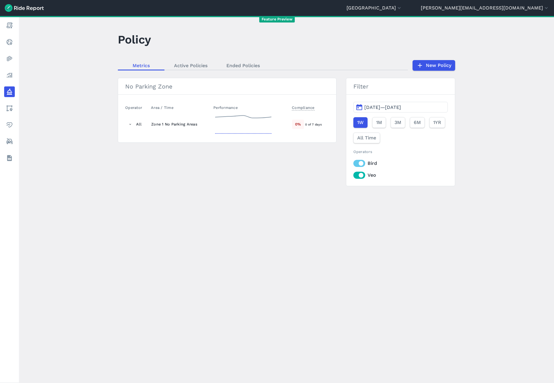
click at [164, 126] on div "Zone 1 No Parking Areas" at bounding box center [179, 124] width 57 height 6
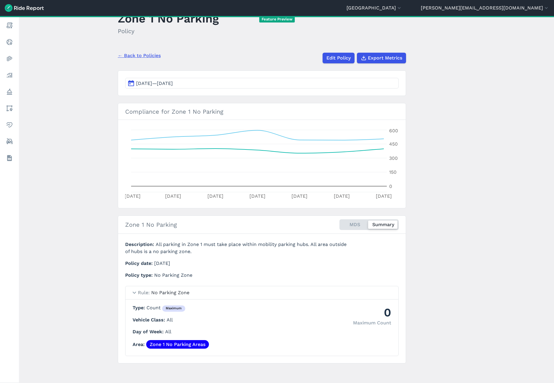
scroll to position [23, 0]
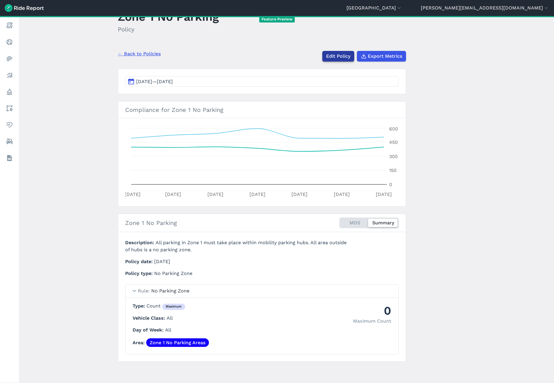
click at [339, 54] on link "Edit Policy" at bounding box center [338, 56] width 32 height 11
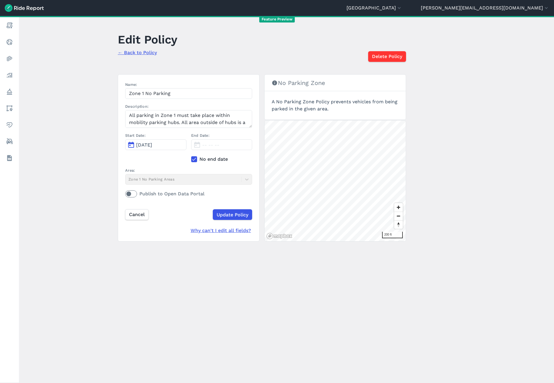
click at [135, 52] on link "← Back to Policy" at bounding box center [137, 53] width 39 height 6
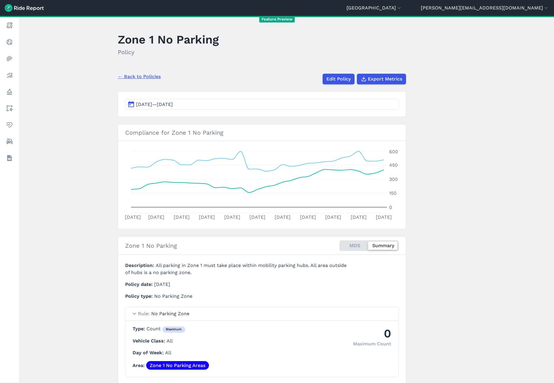
click at [143, 76] on link "← Back to Policies" at bounding box center [139, 76] width 43 height 7
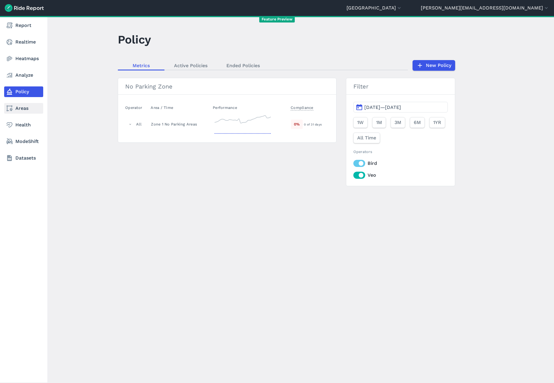
click at [9, 108] on icon at bounding box center [9, 108] width 7 height 7
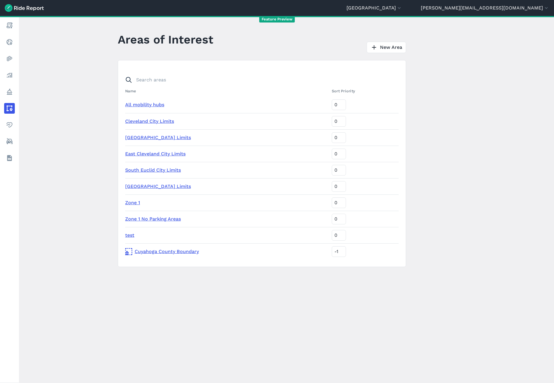
click at [146, 219] on link "Zone 1 No Parking Areas" at bounding box center [153, 219] width 56 height 6
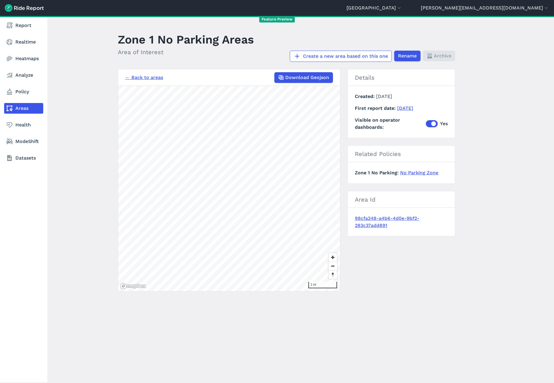
click at [23, 109] on link "Areas" at bounding box center [23, 108] width 39 height 11
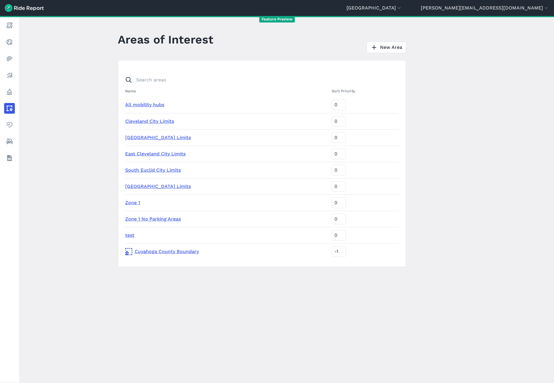
click at [129, 204] on link "Zone 1" at bounding box center [132, 203] width 15 height 6
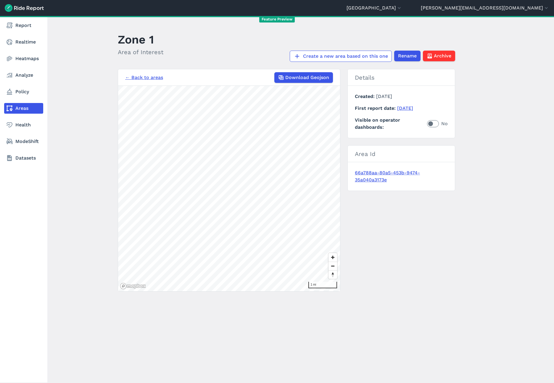
click at [17, 107] on link "Areas" at bounding box center [23, 108] width 39 height 11
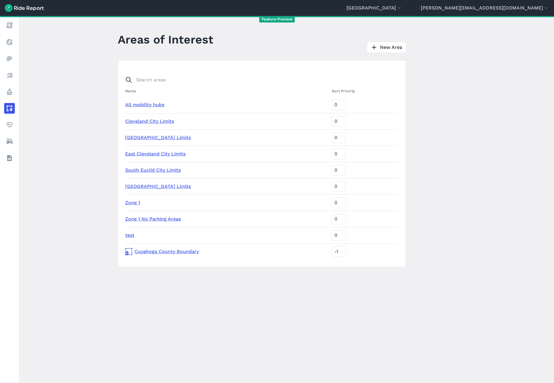
click at [151, 222] on td "Zone 1 No Parking Areas" at bounding box center [227, 219] width 204 height 16
click at [152, 220] on link "Zone 1 No Parking Areas" at bounding box center [153, 219] width 56 height 6
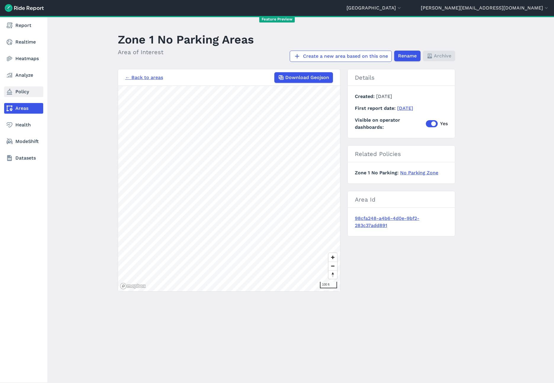
click at [15, 90] on link "Policy" at bounding box center [23, 91] width 39 height 11
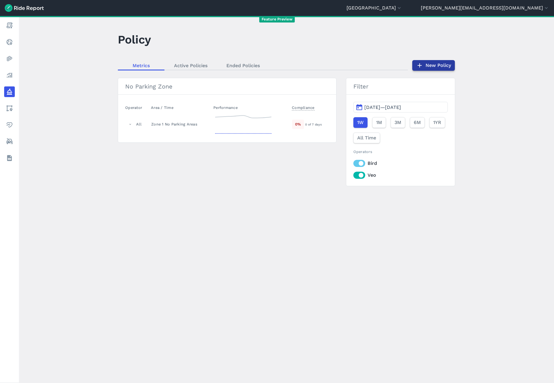
click at [441, 69] on link "New Policy" at bounding box center [433, 65] width 43 height 11
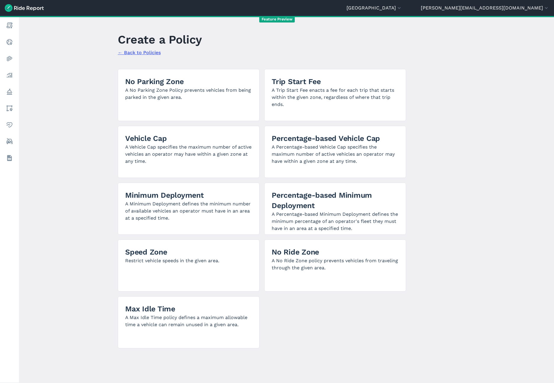
click at [134, 53] on link "← Back to Policies" at bounding box center [139, 53] width 43 height 6
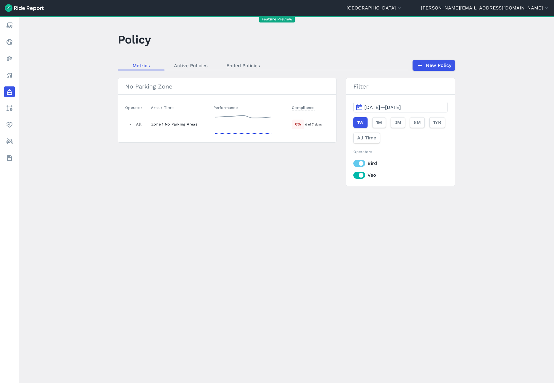
click at [182, 126] on div "Zone 1 No Parking Areas" at bounding box center [179, 124] width 57 height 6
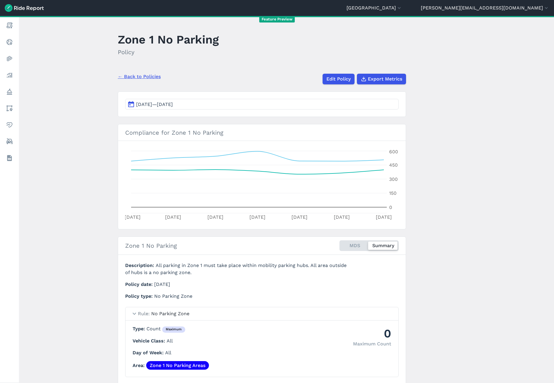
click at [131, 77] on link "← Back to Policies" at bounding box center [139, 76] width 43 height 7
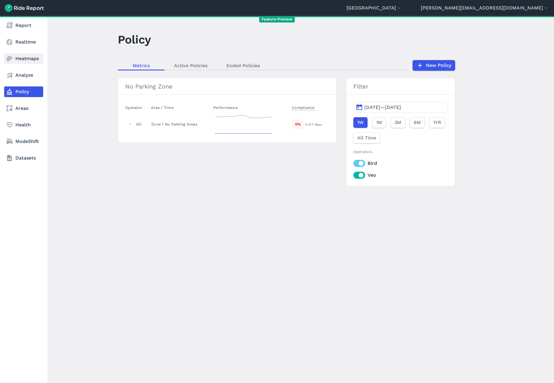
click at [24, 57] on link "Heatmaps" at bounding box center [23, 58] width 39 height 11
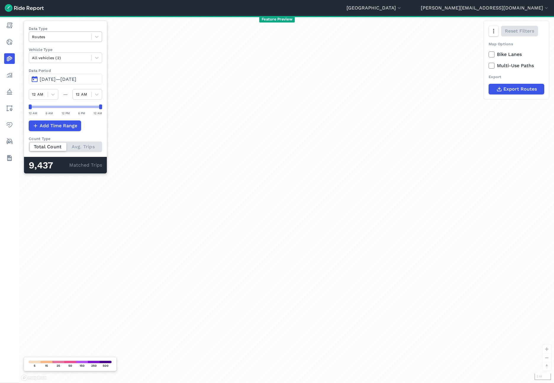
click at [83, 39] on div at bounding box center [60, 36] width 56 height 7
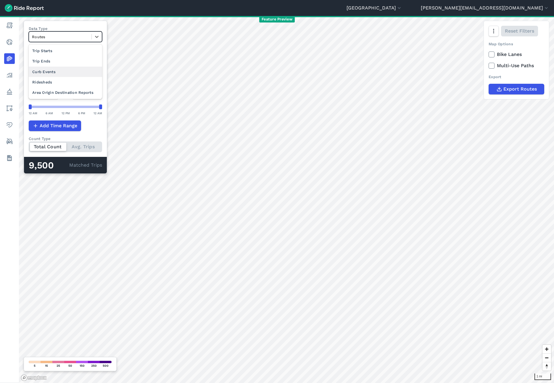
click at [63, 74] on div "Curb Events" at bounding box center [65, 72] width 73 height 10
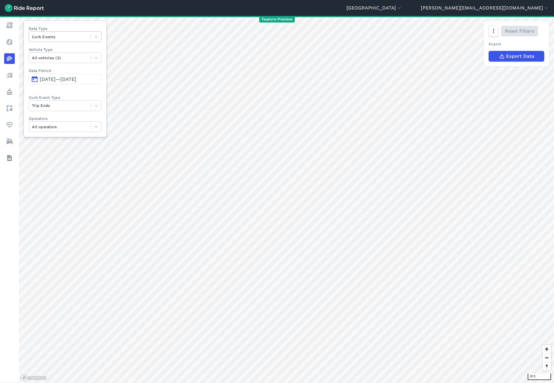
click at [77, 36] on div at bounding box center [60, 36] width 56 height 7
click at [69, 70] on div "Routes" at bounding box center [65, 72] width 73 height 10
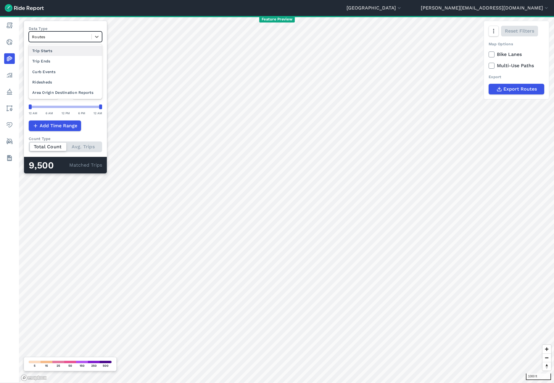
click at [78, 40] on div at bounding box center [60, 36] width 56 height 7
click at [71, 26] on label "Data Type" at bounding box center [65, 29] width 73 height 6
click at [57, 38] on div at bounding box center [60, 36] width 56 height 7
click at [58, 72] on div "Curb Events" at bounding box center [65, 72] width 73 height 10
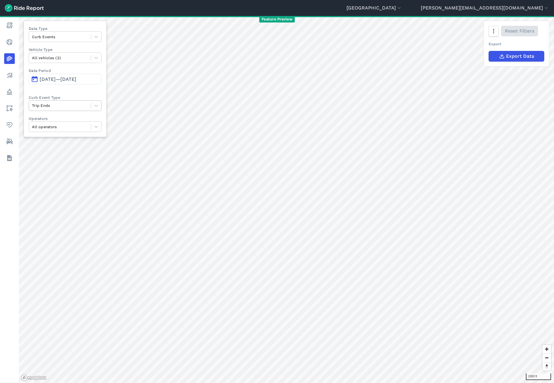
click at [62, 108] on div at bounding box center [60, 105] width 56 height 7
click at [60, 119] on div "Trip Starts" at bounding box center [65, 119] width 73 height 10
click at [57, 105] on div at bounding box center [60, 105] width 56 height 7
click at [62, 132] on div "Deployments" at bounding box center [65, 130] width 73 height 10
click at [76, 36] on div at bounding box center [60, 36] width 56 height 7
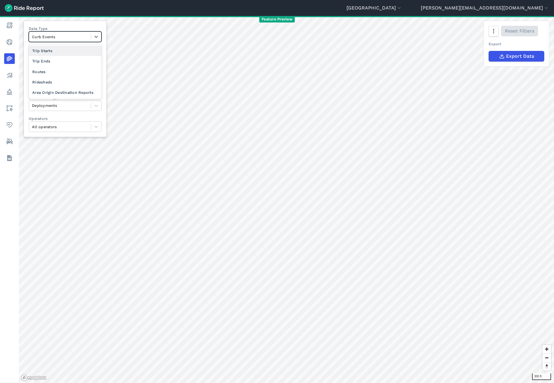
click at [77, 26] on label "Data Type" at bounding box center [65, 29] width 73 height 6
click at [67, 38] on div at bounding box center [60, 36] width 56 height 7
click at [57, 49] on div "Trip Starts" at bounding box center [65, 51] width 73 height 10
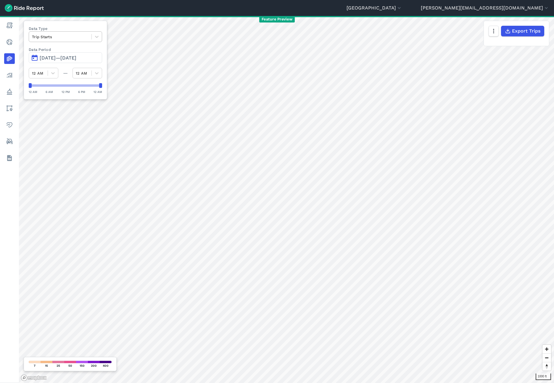
click at [82, 38] on div at bounding box center [60, 36] width 56 height 7
click at [67, 76] on div "Curb Events" at bounding box center [65, 72] width 73 height 10
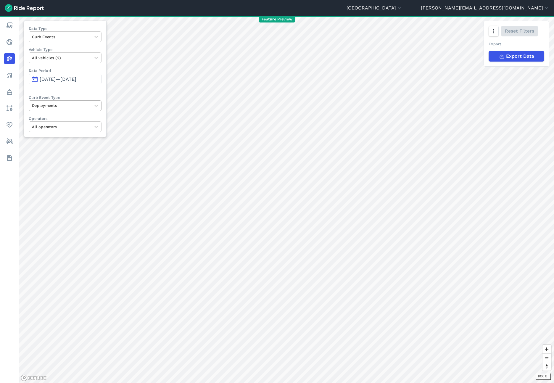
click at [62, 109] on div at bounding box center [60, 105] width 56 height 7
click at [60, 120] on div "Trip Starts" at bounding box center [65, 119] width 73 height 10
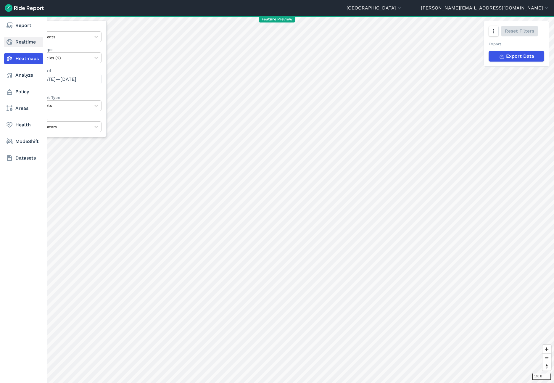
click at [11, 43] on use at bounding box center [10, 42] width 6 height 6
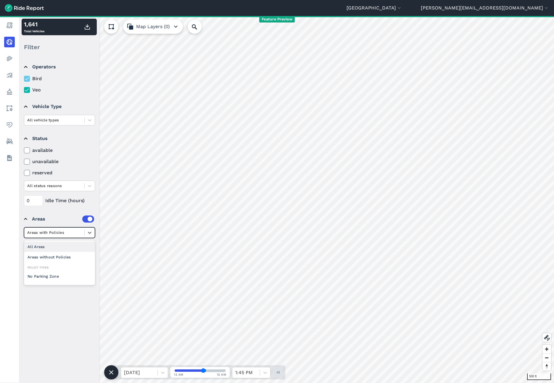
click at [57, 233] on div at bounding box center [54, 232] width 54 height 7
click at [52, 216] on div "Areas" at bounding box center [63, 218] width 62 height 7
click at [30, 216] on summary "Areas" at bounding box center [59, 219] width 70 height 17
click at [27, 260] on icon at bounding box center [26, 260] width 5 height 6
click at [24, 260] on input "Filter vehicles by areas" at bounding box center [24, 259] width 0 height 4
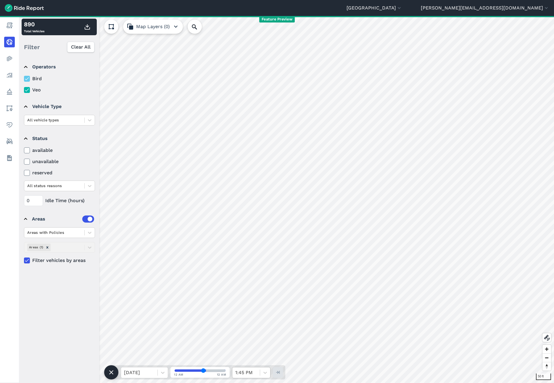
click at [245, 371] on div at bounding box center [246, 372] width 22 height 8
click at [53, 233] on div at bounding box center [54, 232] width 54 height 7
click at [37, 306] on div "Operators Bird Veo Vehicle Type All vehicle types Status available unavailable …" at bounding box center [59, 219] width 80 height 326
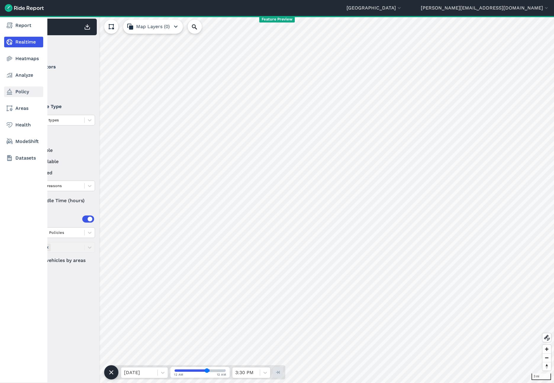
click at [15, 95] on link "Policy" at bounding box center [23, 91] width 39 height 11
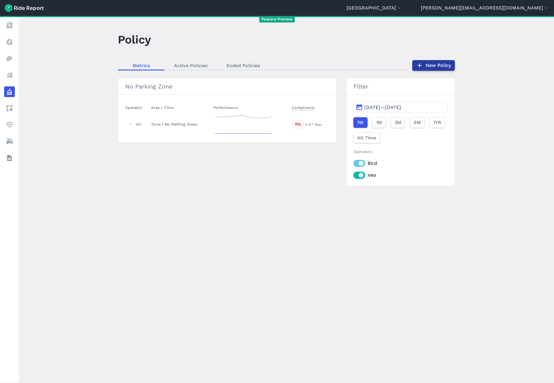
click at [424, 65] on link "New Policy" at bounding box center [433, 65] width 43 height 11
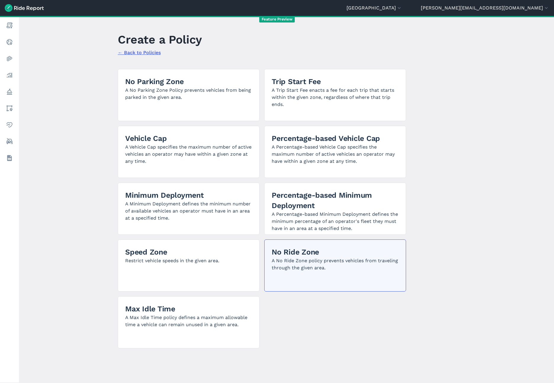
click at [329, 269] on p "A No Ride Zone policy prevents vehicles from traveling through the given area." at bounding box center [334, 264] width 127 height 14
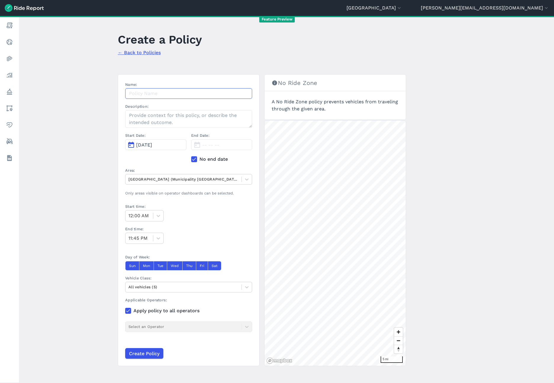
click at [140, 94] on input "Name:" at bounding box center [188, 93] width 127 height 11
type input "No Ride Zone"
click at [189, 70] on div "Name: No Ride Zone Description: Start Date: Sep 25, 2025 End Date: -- -- -- No …" at bounding box center [262, 217] width 288 height 297
click at [152, 144] on span "Sep 25, 2025" at bounding box center [144, 145] width 16 height 6
click at [136, 160] on icon "button" at bounding box center [135, 159] width 6 height 6
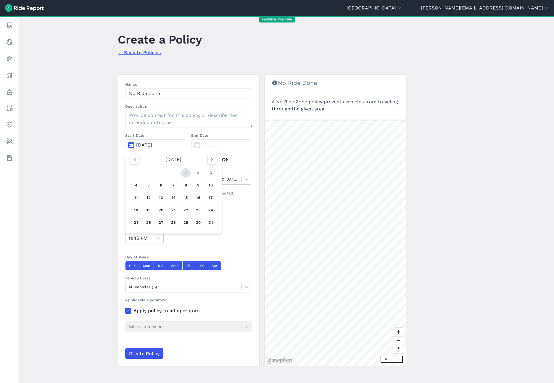
click at [186, 175] on button "1" at bounding box center [185, 172] width 9 height 9
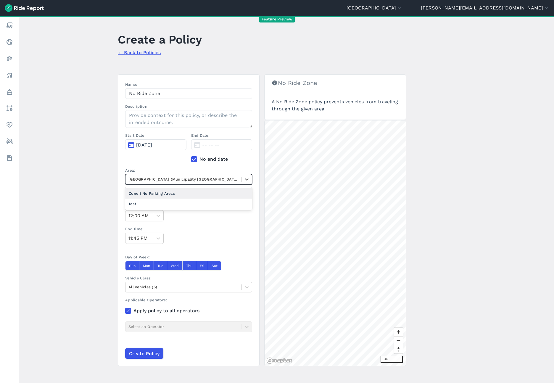
click at [193, 176] on div at bounding box center [183, 179] width 110 height 7
click at [176, 205] on div "test" at bounding box center [188, 203] width 127 height 10
click at [128, 267] on button "Sun" at bounding box center [132, 265] width 14 height 9
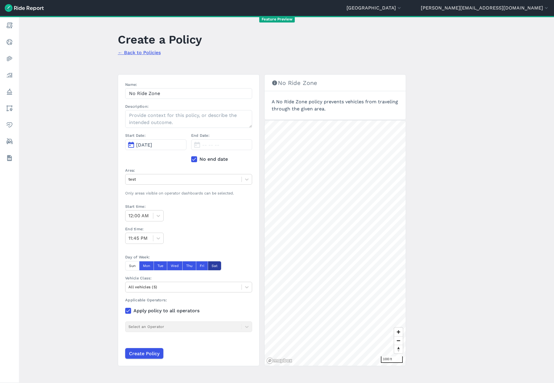
click at [215, 265] on button "Sat" at bounding box center [215, 265] width 14 height 9
click at [156, 237] on icon at bounding box center [158, 238] width 6 height 6
click at [143, 273] on div "5:00 AM" at bounding box center [144, 271] width 38 height 12
click at [142, 353] on input "Create Policy" at bounding box center [144, 353] width 38 height 11
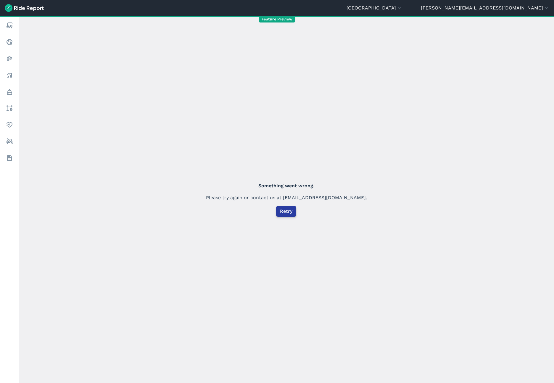
click at [286, 209] on span "Retry" at bounding box center [286, 211] width 12 height 7
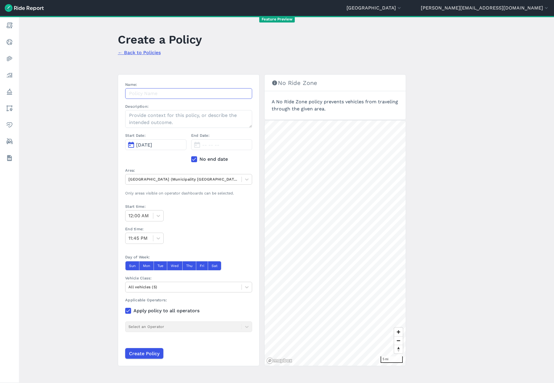
click at [154, 96] on input "Name:" at bounding box center [188, 93] width 127 height 11
type input "test no ride zone"
click at [143, 178] on div at bounding box center [183, 179] width 110 height 7
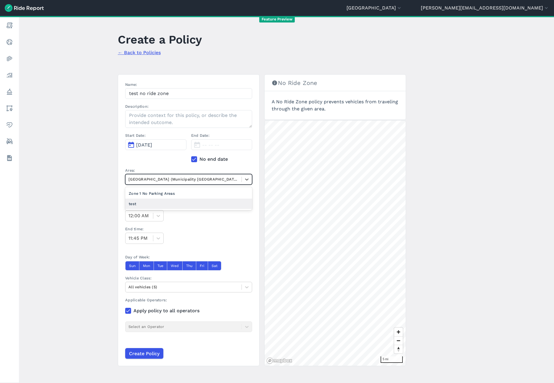
click at [143, 202] on div "test" at bounding box center [188, 203] width 127 height 10
click at [153, 141] on button "Sep 25, 2025" at bounding box center [155, 144] width 61 height 11
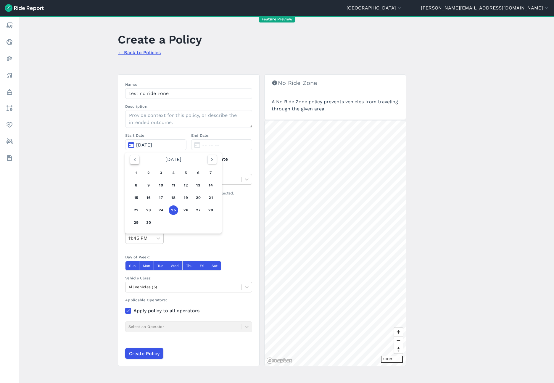
click at [135, 160] on icon "button" at bounding box center [135, 159] width 6 height 6
click at [183, 171] on button "1" at bounding box center [185, 172] width 9 height 9
click at [140, 216] on div at bounding box center [139, 215] width 22 height 8
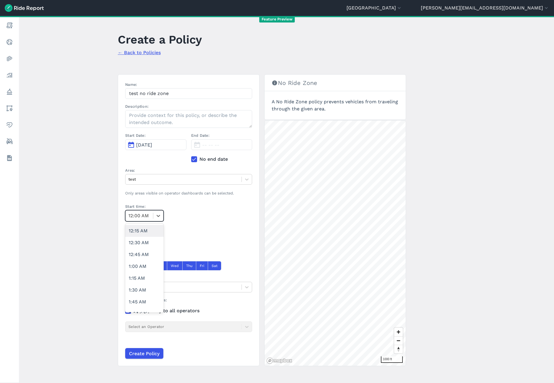
click at [141, 229] on div "12:15 AM" at bounding box center [144, 231] width 38 height 12
click at [155, 215] on icon at bounding box center [158, 216] width 6 height 6
click at [143, 229] on div "12:00 AM" at bounding box center [144, 231] width 38 height 12
click at [157, 236] on icon at bounding box center [158, 238] width 6 height 6
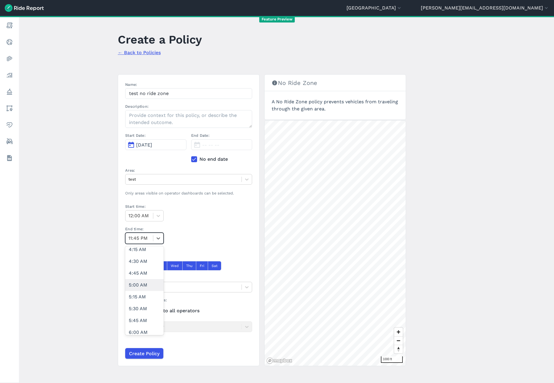
click at [141, 285] on div "5:00 AM" at bounding box center [144, 285] width 38 height 12
click at [129, 266] on button "Sun" at bounding box center [132, 265] width 14 height 9
click at [211, 265] on button "Sat" at bounding box center [215, 265] width 14 height 9
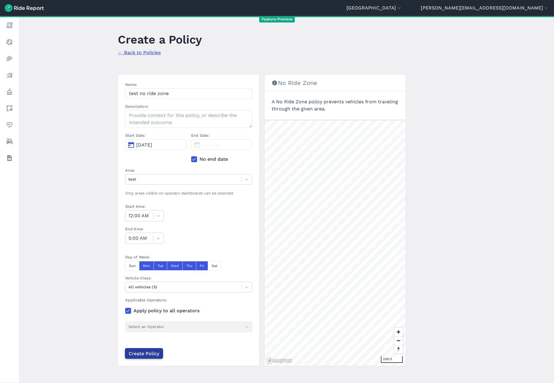
click at [151, 354] on input "Create Policy" at bounding box center [144, 353] width 38 height 11
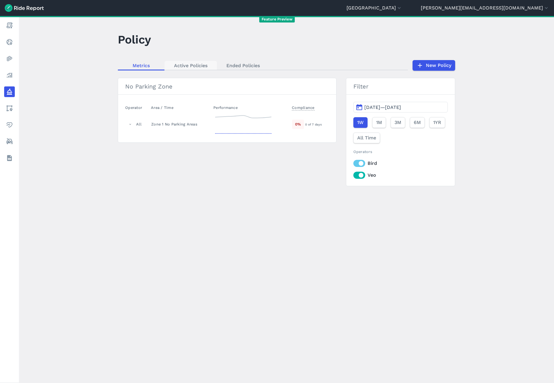
click at [188, 63] on link "Active Policies" at bounding box center [190, 65] width 52 height 9
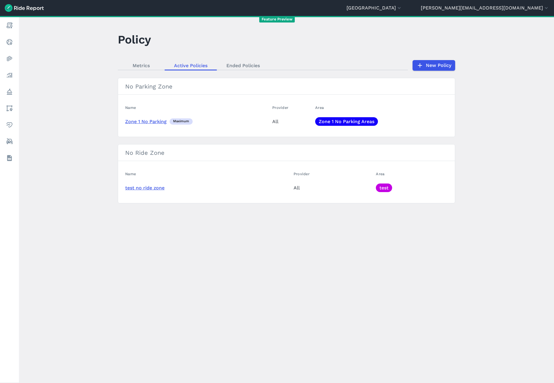
click at [151, 187] on link "test no ride zone" at bounding box center [144, 188] width 39 height 6
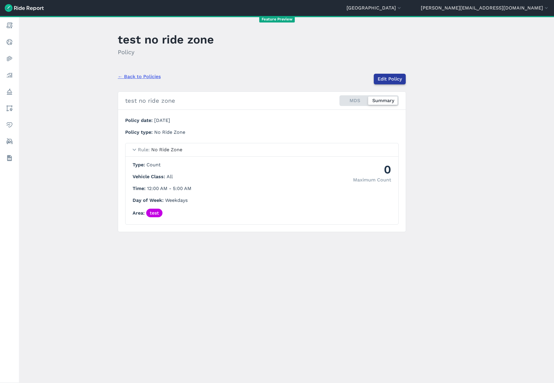
click at [392, 78] on link "Edit Policy" at bounding box center [390, 79] width 32 height 11
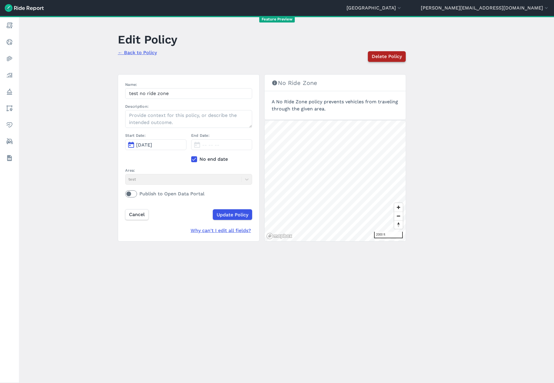
click at [384, 55] on span "Delete Policy" at bounding box center [386, 56] width 30 height 7
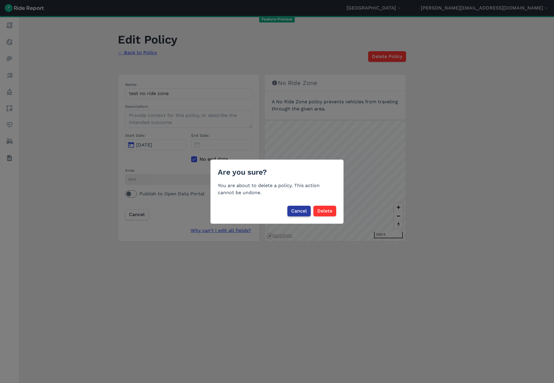
click at [302, 213] on span "Cancel" at bounding box center [299, 210] width 16 height 7
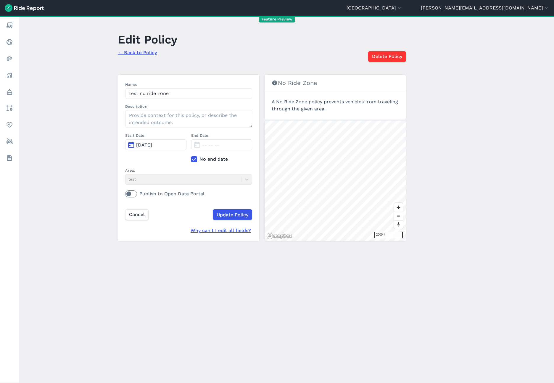
click at [195, 158] on use at bounding box center [194, 159] width 4 height 3
click at [191, 158] on input "No end date" at bounding box center [191, 158] width 0 height 4
click at [211, 144] on span "Aug 1, 2025" at bounding box center [210, 145] width 16 height 6
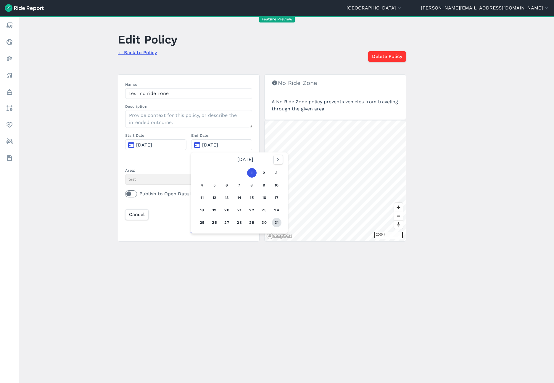
click at [275, 225] on button "31" at bounding box center [276, 222] width 9 height 9
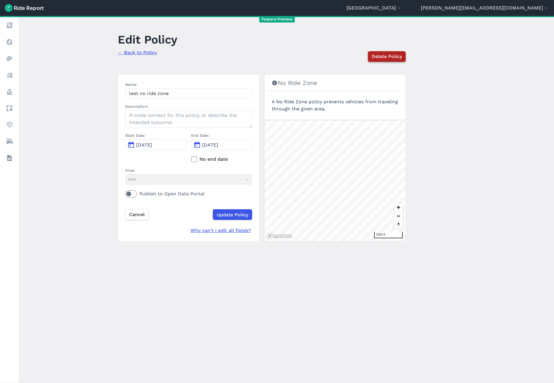
click at [378, 56] on span "Delete Policy" at bounding box center [386, 56] width 30 height 7
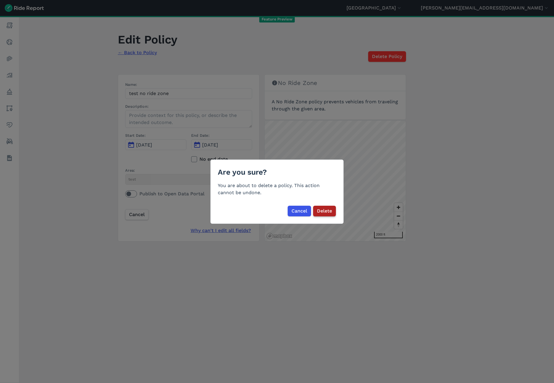
click at [327, 212] on span "Delete" at bounding box center [324, 210] width 15 height 7
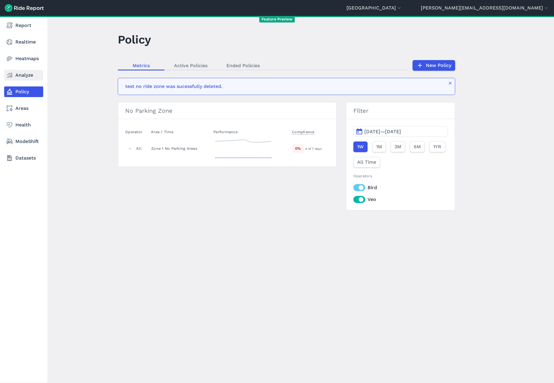
click at [22, 74] on link "Analyze" at bounding box center [23, 75] width 39 height 11
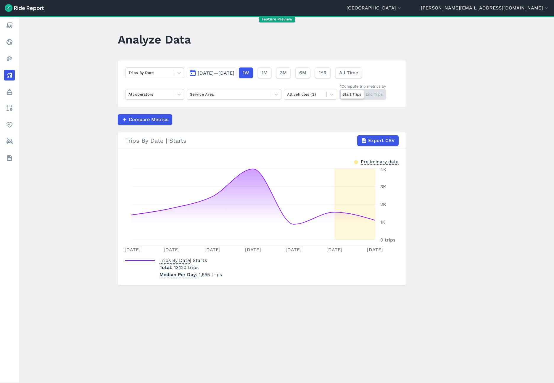
click at [229, 70] on button "[DATE]—[DATE]" at bounding box center [212, 72] width 50 height 11
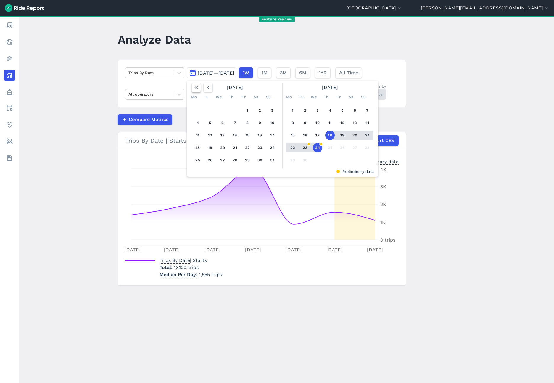
click at [196, 87] on icon "button" at bounding box center [196, 88] width 6 height 6
click at [197, 110] on button "1" at bounding box center [197, 110] width 9 height 9
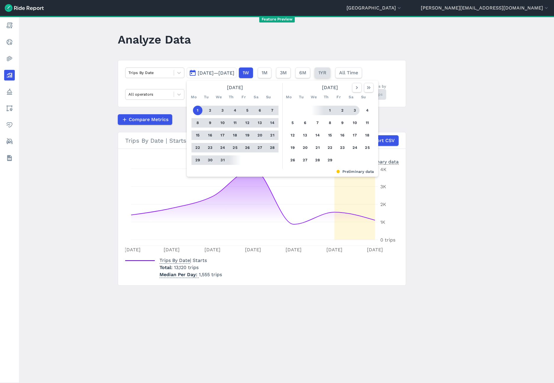
click at [326, 73] on span "1YR" at bounding box center [322, 72] width 8 height 7
